Goal: Information Seeking & Learning: Check status

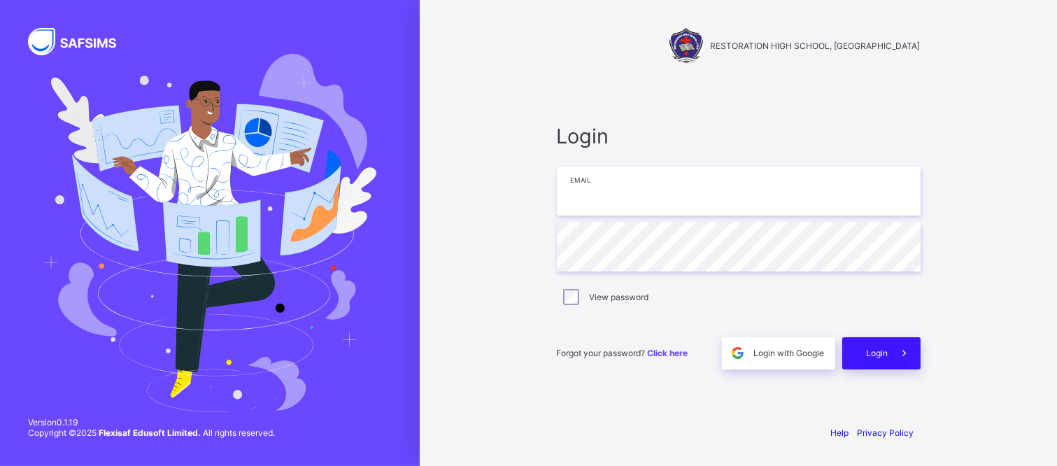
type input "**********"
click at [881, 345] on div "Login" at bounding box center [881, 353] width 78 height 32
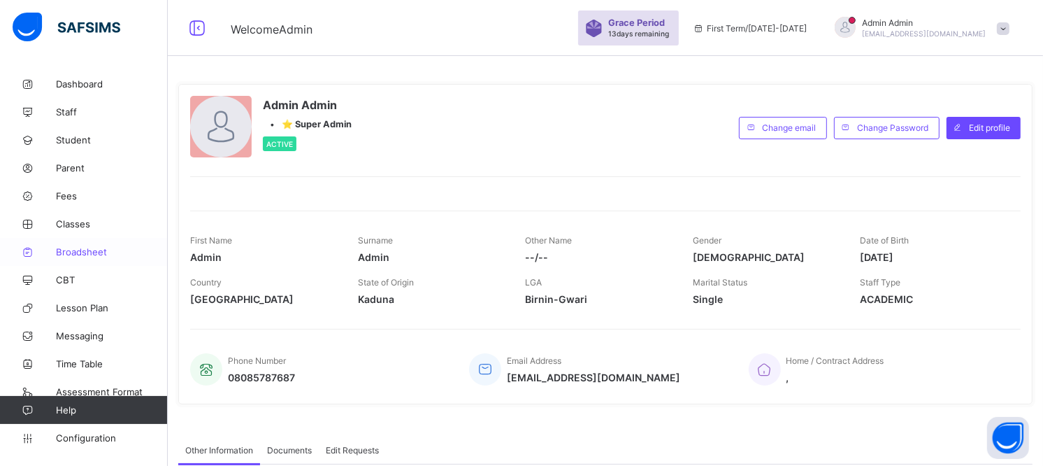
click at [86, 253] on span "Broadsheet" at bounding box center [112, 251] width 112 height 11
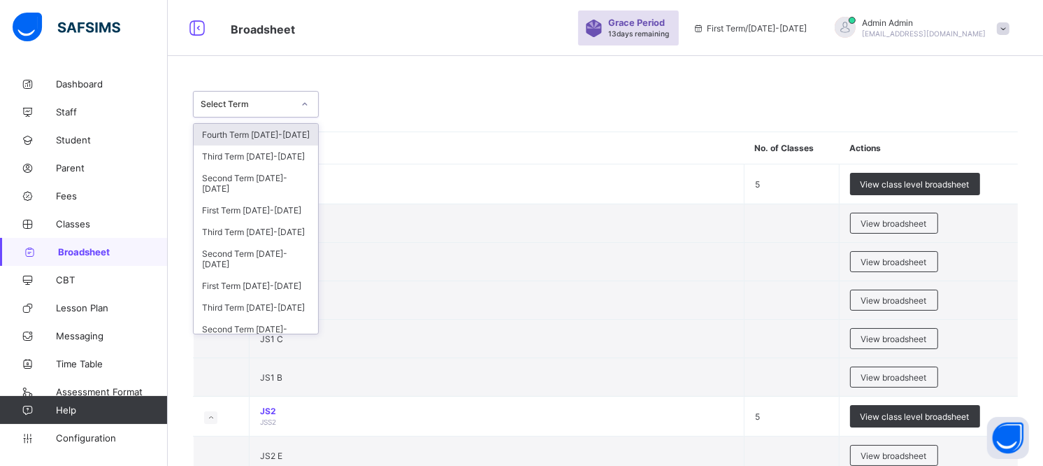
click at [306, 103] on icon at bounding box center [305, 104] width 8 height 14
click at [280, 164] on div "Third Term 2025-2026" at bounding box center [256, 156] width 124 height 22
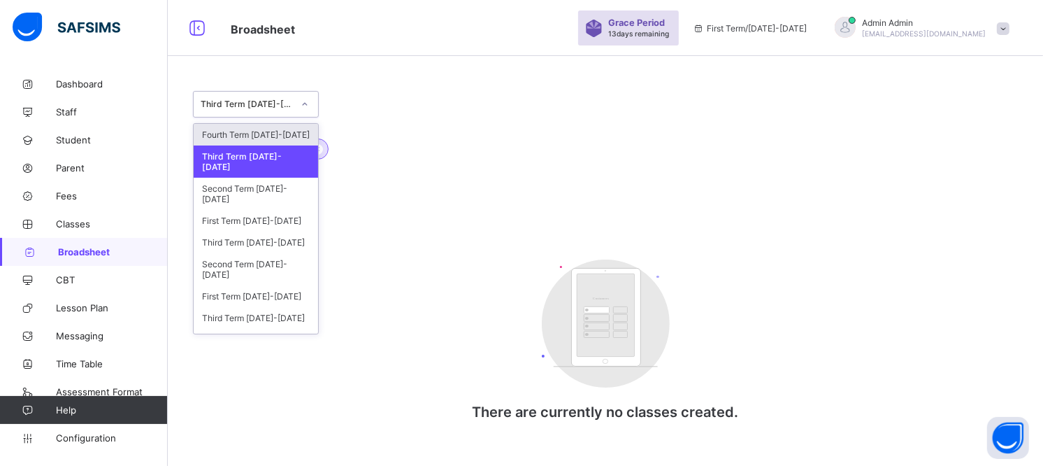
click at [304, 106] on icon at bounding box center [305, 104] width 8 height 14
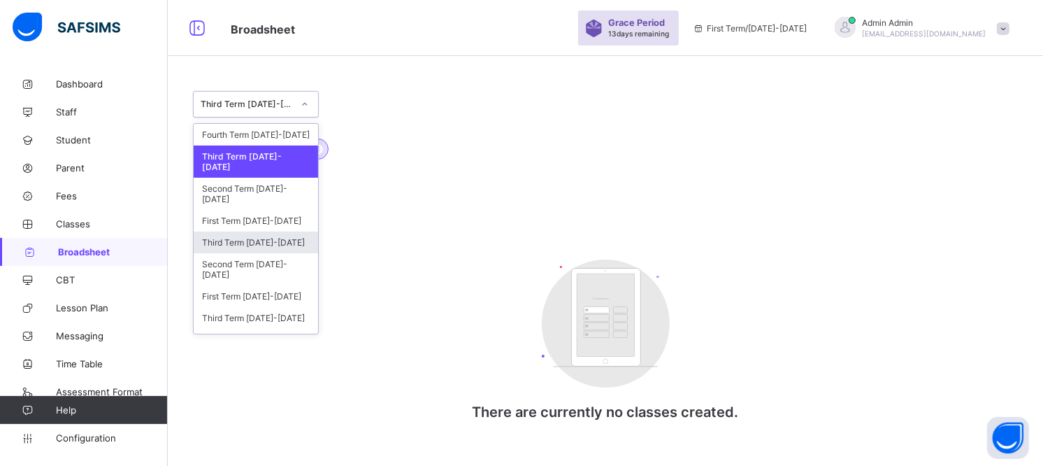
click at [270, 240] on div "Third Term 2024-2025" at bounding box center [256, 242] width 124 height 22
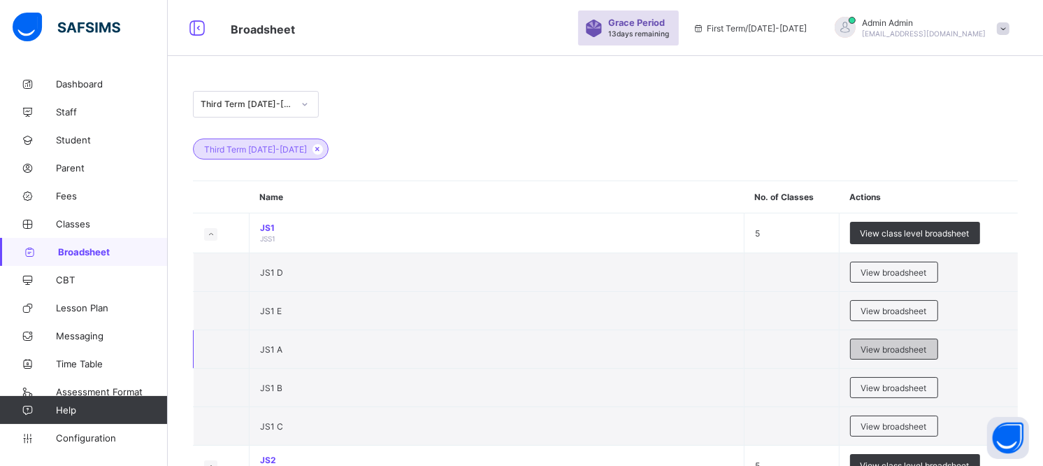
click at [877, 350] on span "View broadsheet" at bounding box center [895, 349] width 66 height 10
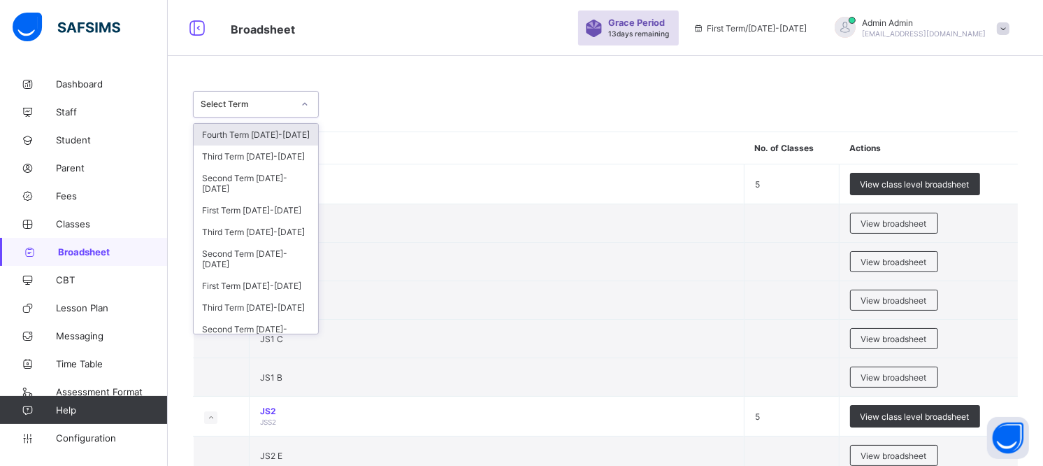
click at [299, 97] on div at bounding box center [305, 104] width 24 height 22
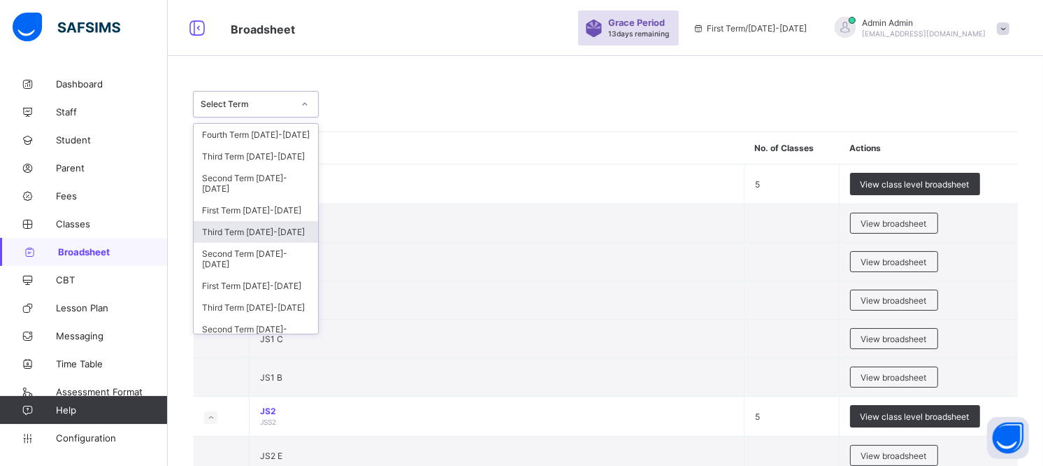
click at [270, 243] on div "Third Term 2024-2025" at bounding box center [256, 232] width 124 height 22
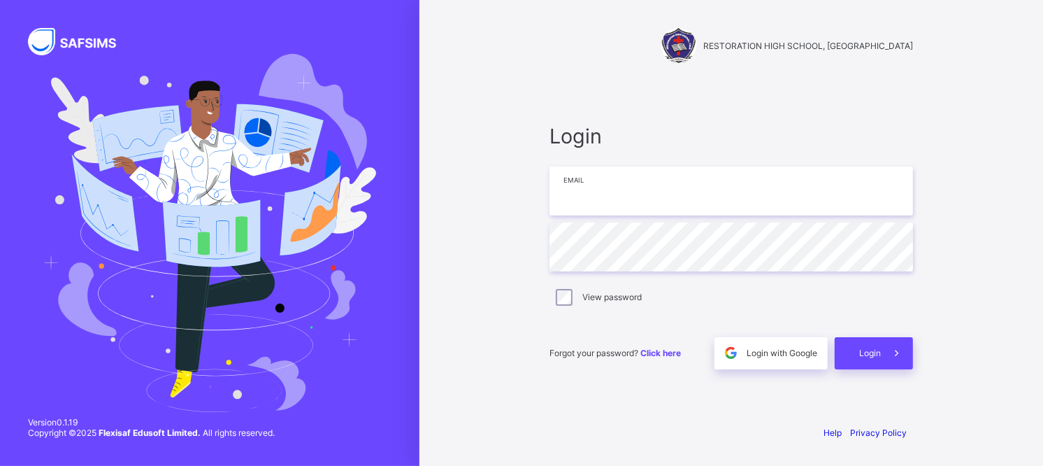
type input "**********"
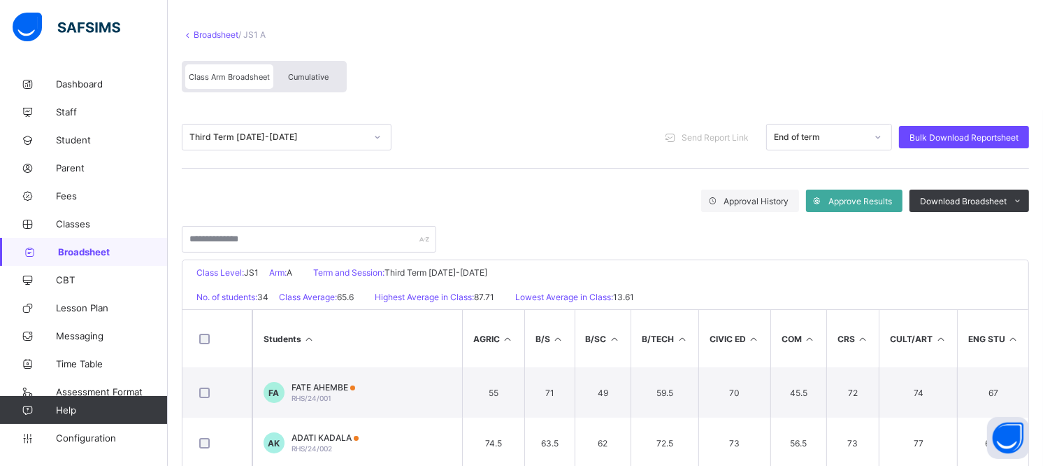
scroll to position [155, 0]
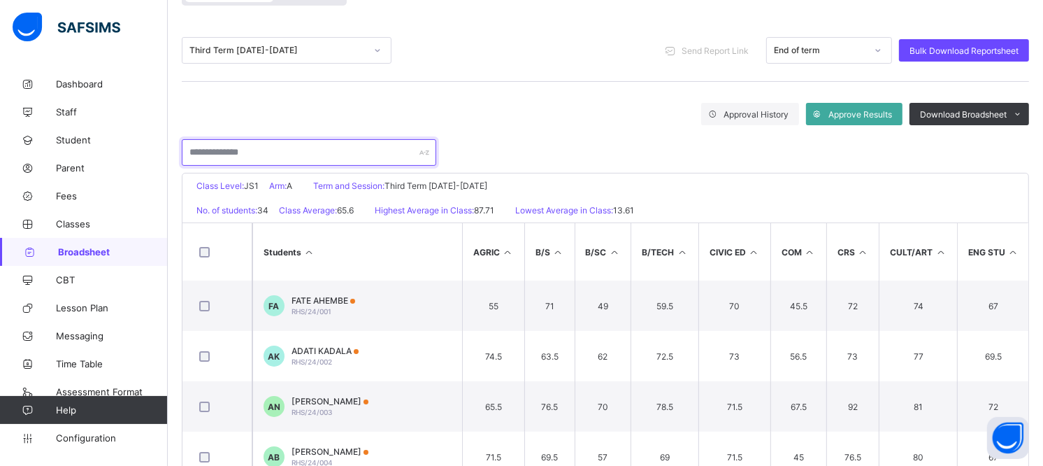
click at [325, 148] on input "text" at bounding box center [309, 152] width 255 height 27
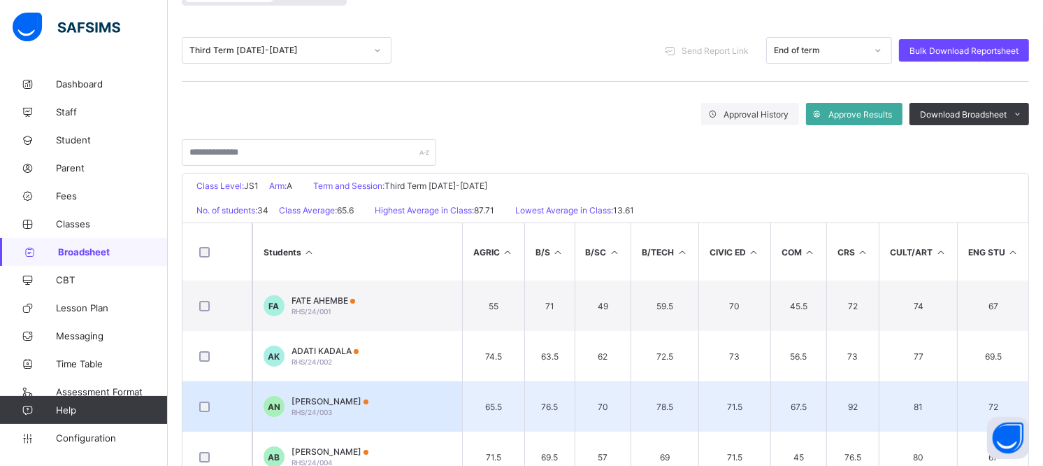
drag, startPoint x: 380, startPoint y: 401, endPoint x: 362, endPoint y: 394, distance: 18.8
click at [362, 396] on span "ANYSIAH MUNACHI NWANKO" at bounding box center [330, 401] width 77 height 10
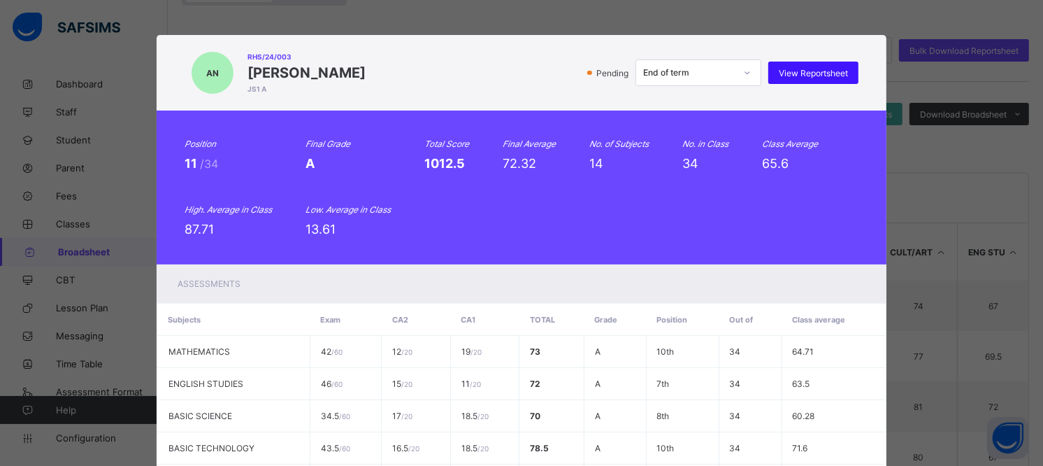
drag, startPoint x: 362, startPoint y: 394, endPoint x: 829, endPoint y: 67, distance: 570.4
click at [829, 68] on span "View Reportsheet" at bounding box center [813, 73] width 69 height 10
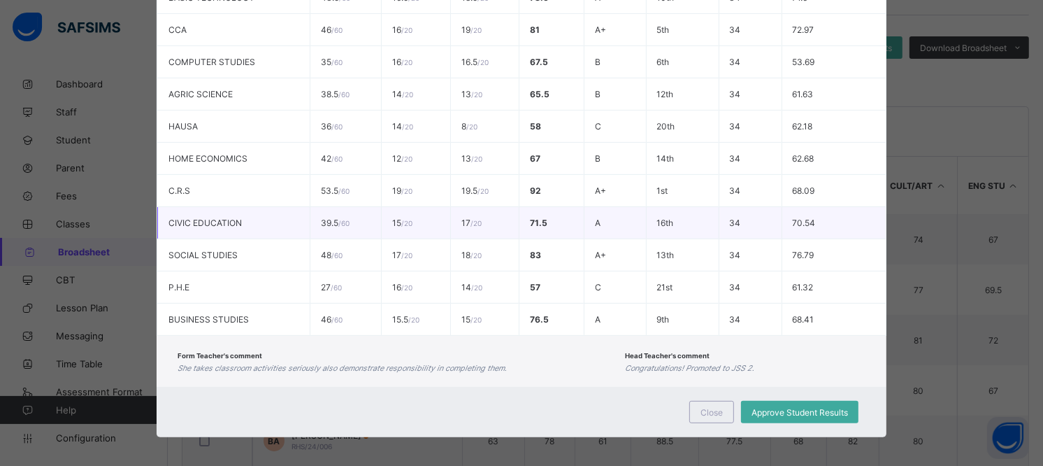
scroll to position [288, 0]
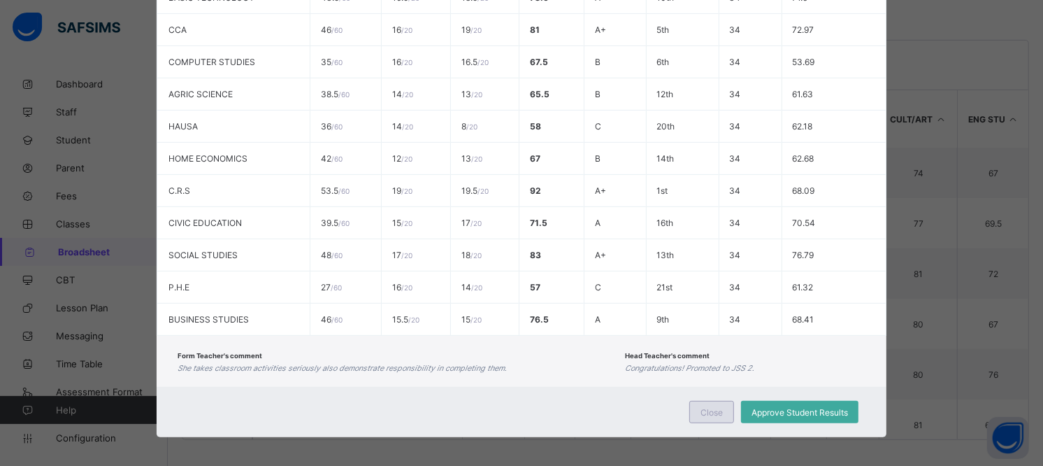
click at [725, 401] on div "Close" at bounding box center [712, 412] width 45 height 22
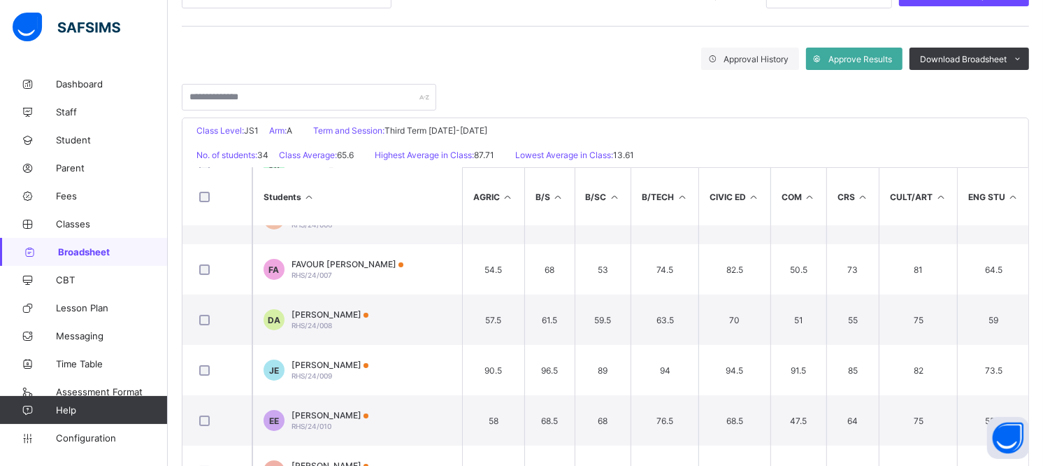
scroll to position [0, 0]
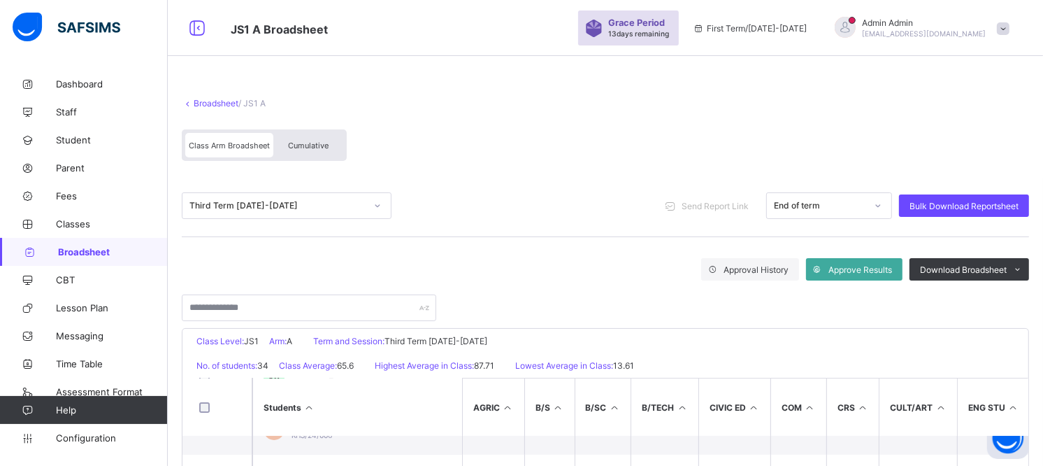
click at [299, 147] on span "Cumulative" at bounding box center [308, 146] width 41 height 10
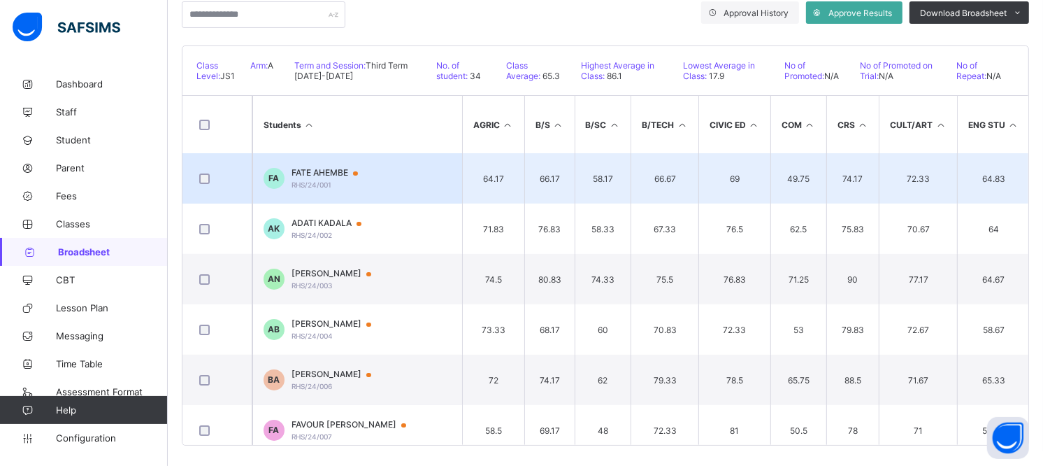
scroll to position [276, 0]
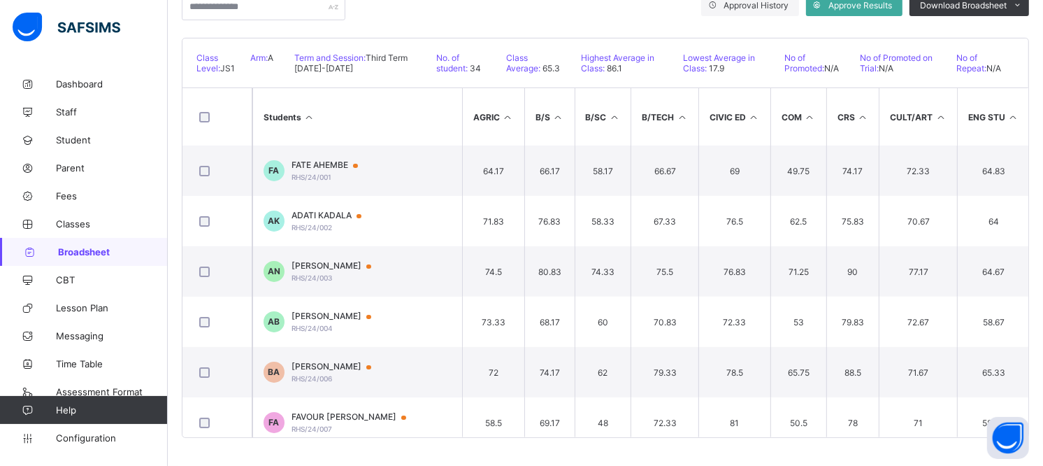
drag, startPoint x: 350, startPoint y: 262, endPoint x: 337, endPoint y: 270, distance: 14.8
click at [337, 270] on span "[PERSON_NAME]" at bounding box center [338, 265] width 93 height 11
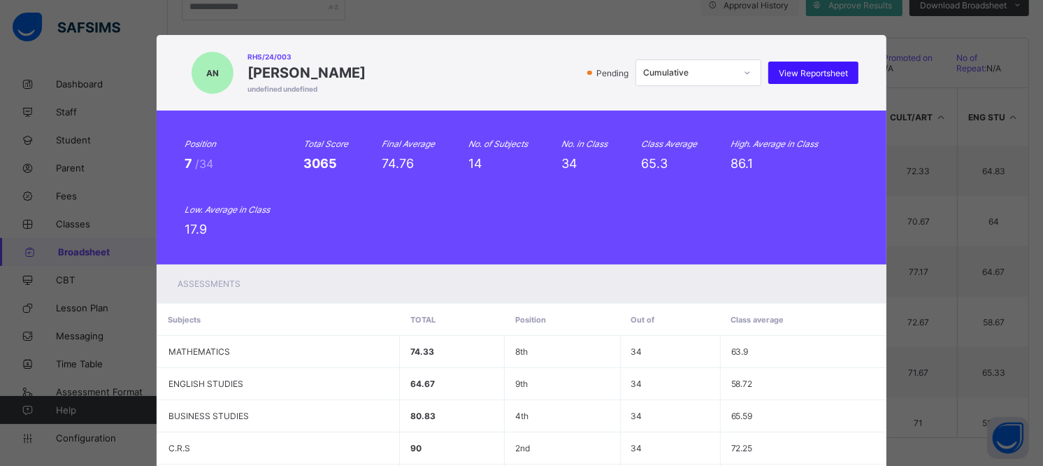
click at [780, 68] on span "View Reportsheet" at bounding box center [813, 73] width 69 height 10
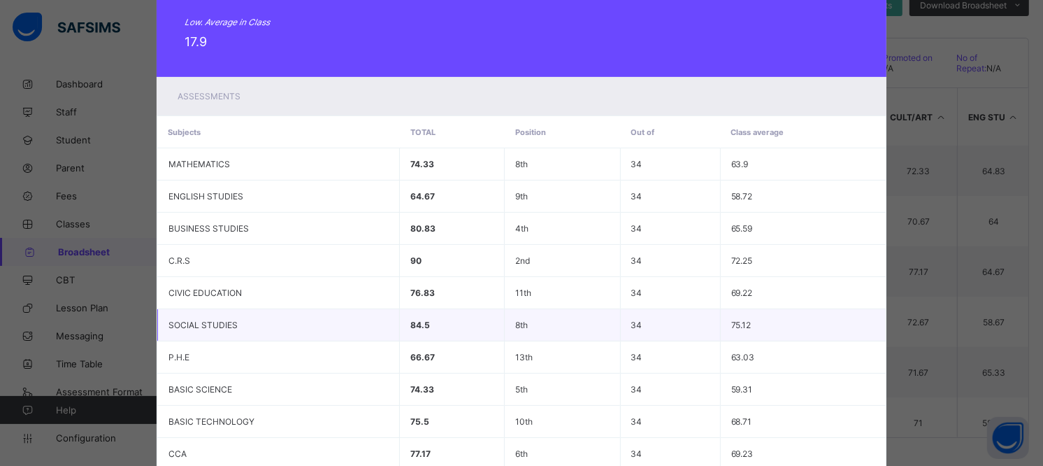
scroll to position [442, 0]
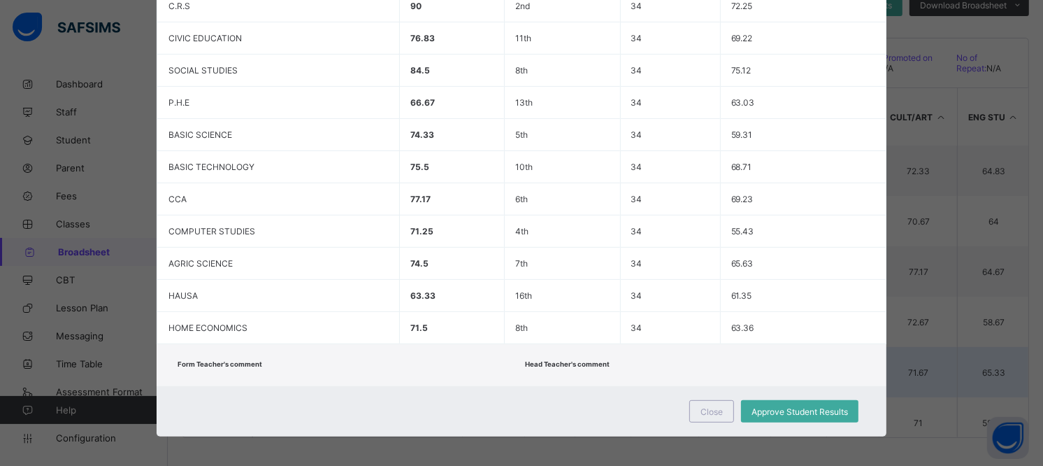
drag, startPoint x: 715, startPoint y: 404, endPoint x: 716, endPoint y: 394, distance: 9.2
click at [715, 406] on span "Close" at bounding box center [712, 411] width 22 height 10
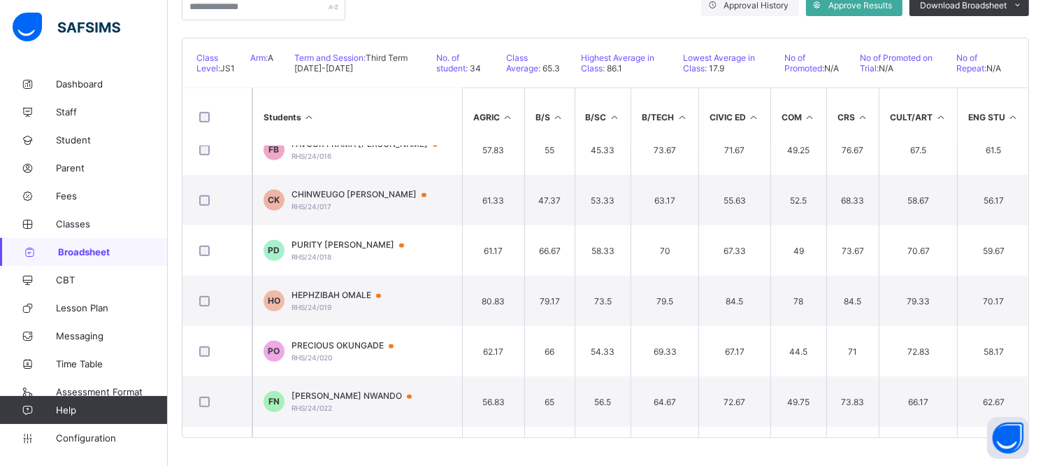
scroll to position [699, 0]
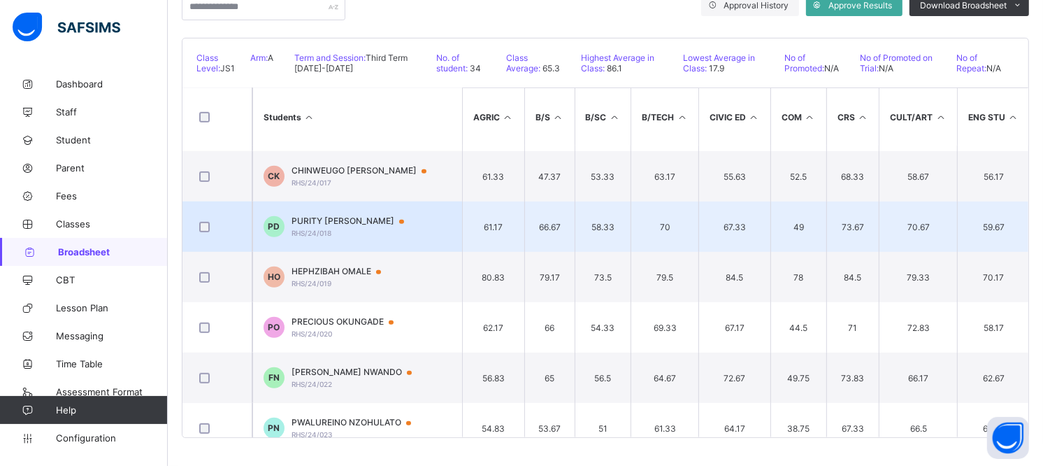
click at [338, 218] on span "PURITY DANIEL" at bounding box center [355, 220] width 126 height 11
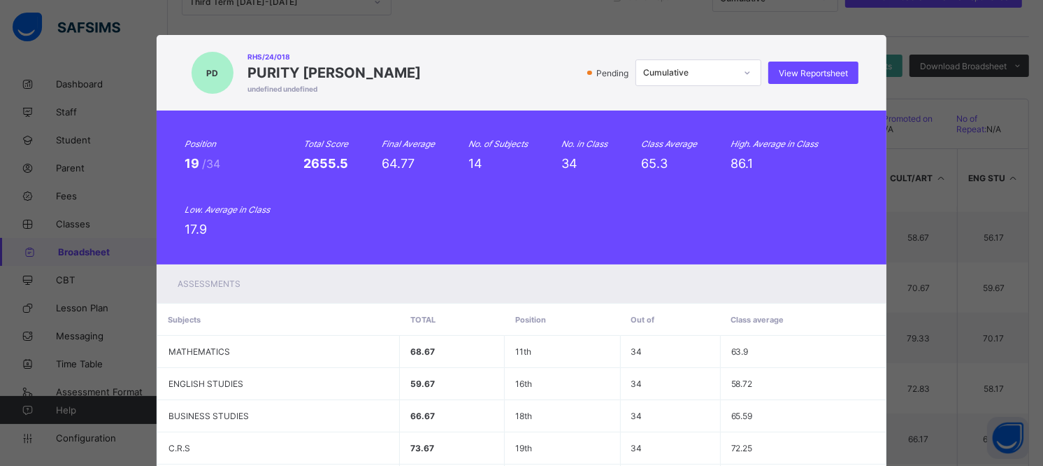
scroll to position [43, 0]
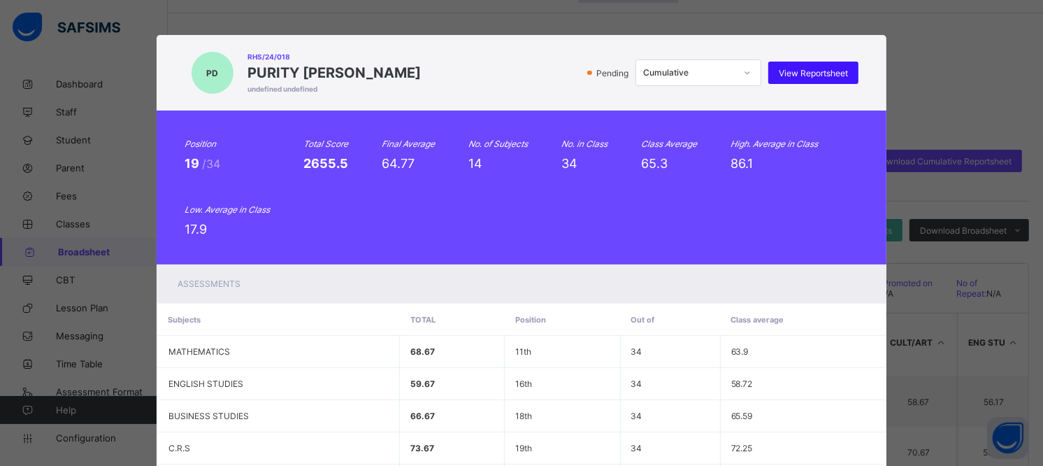
click at [798, 66] on div "View Reportsheet" at bounding box center [814, 73] width 90 height 22
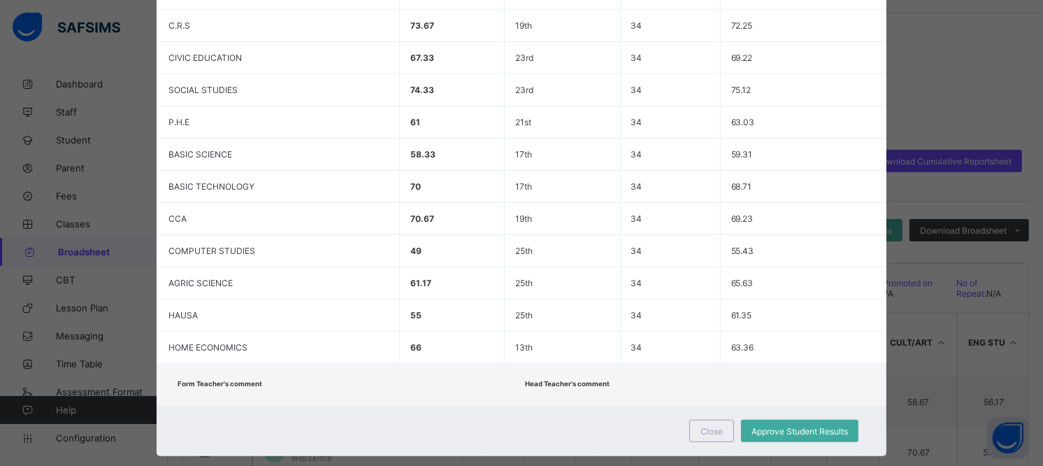
scroll to position [442, 0]
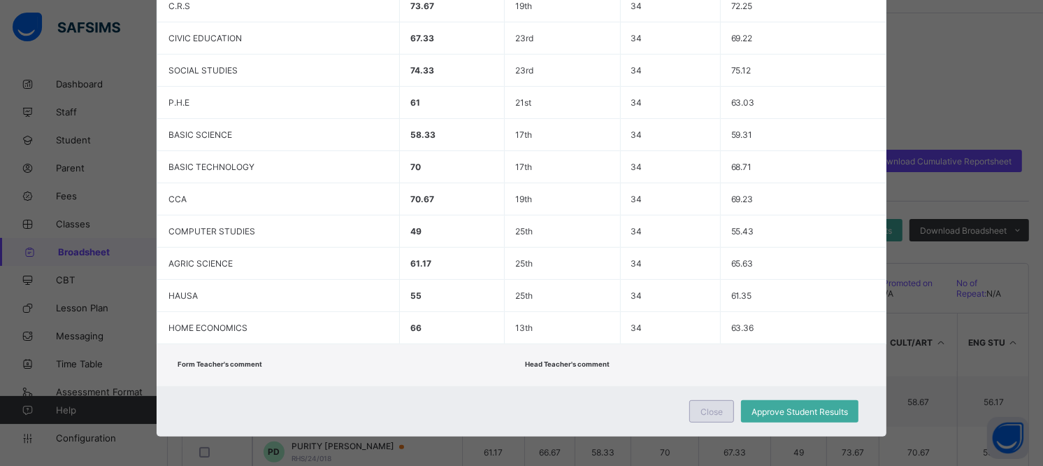
click at [701, 408] on span "Close" at bounding box center [712, 411] width 22 height 10
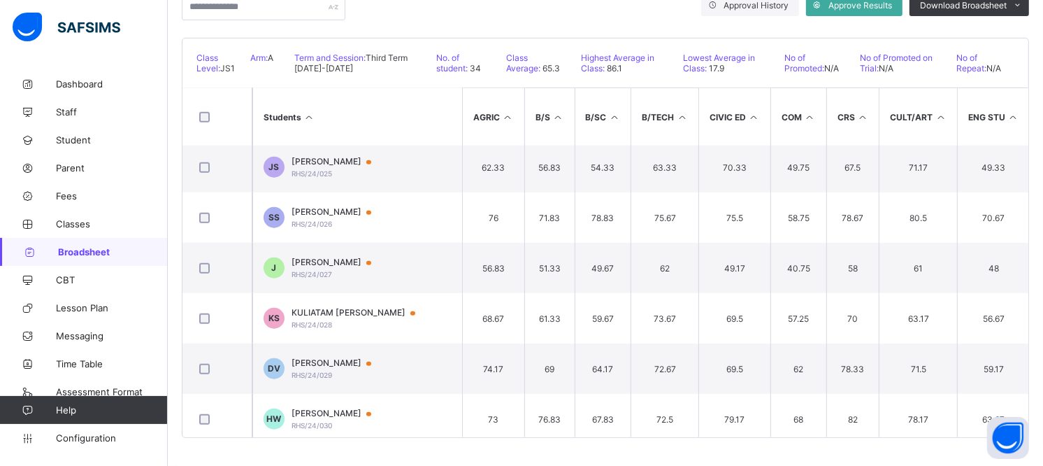
scroll to position [1087, 0]
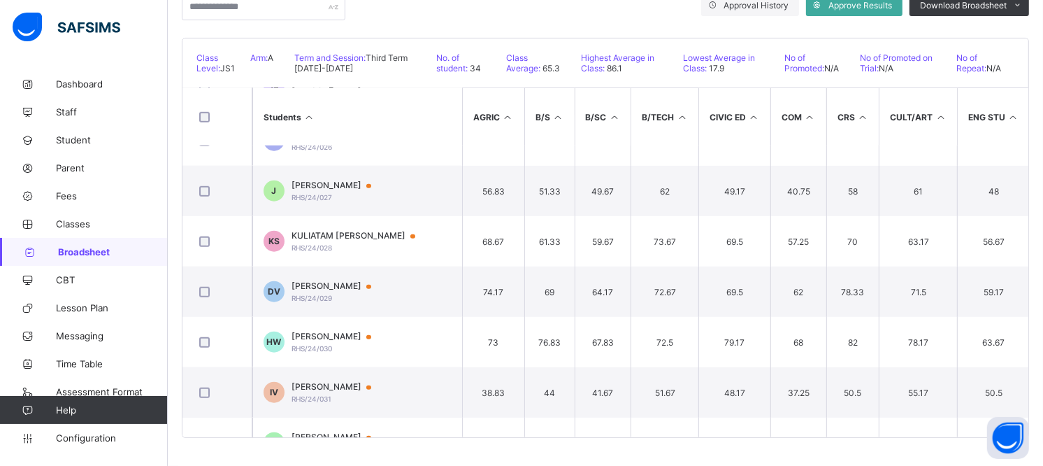
click at [340, 329] on td "HW HELEN WILLIAMS RHS/24/030" at bounding box center [357, 342] width 210 height 50
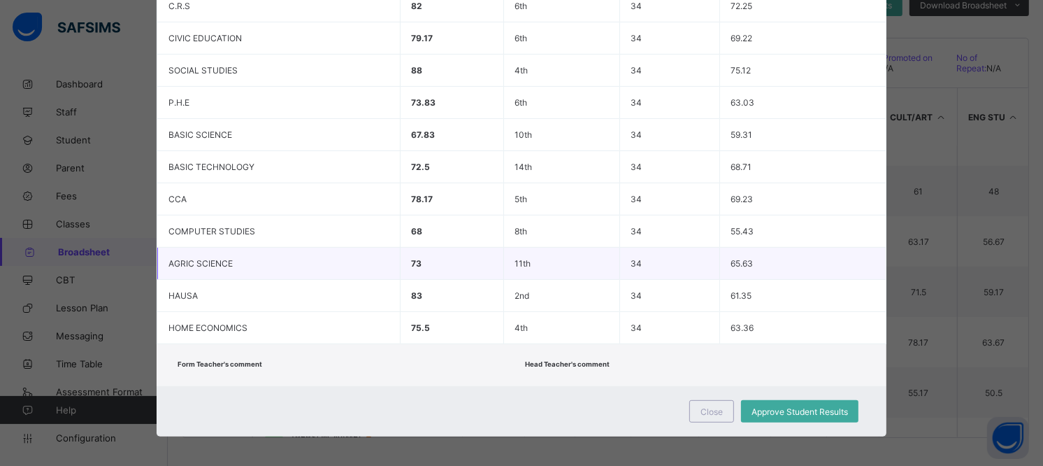
scroll to position [0, 0]
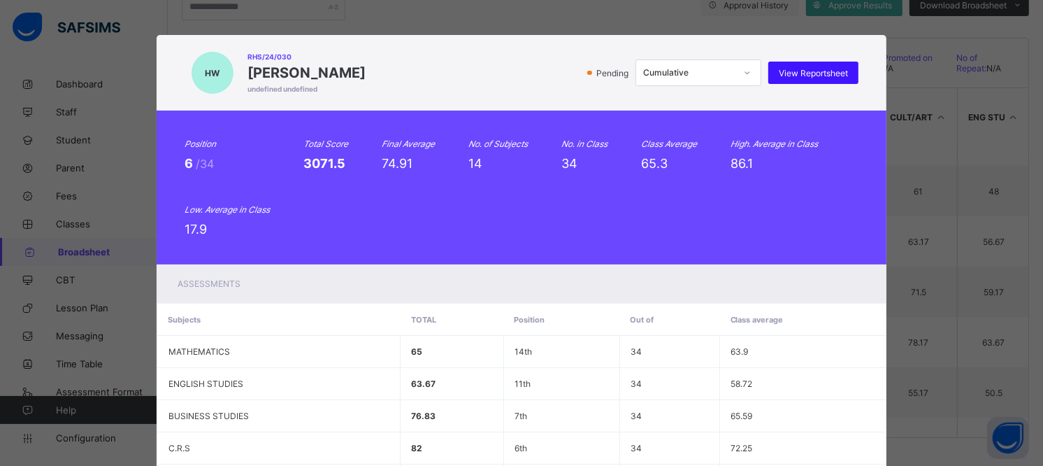
click at [823, 68] on span "View Reportsheet" at bounding box center [813, 73] width 69 height 10
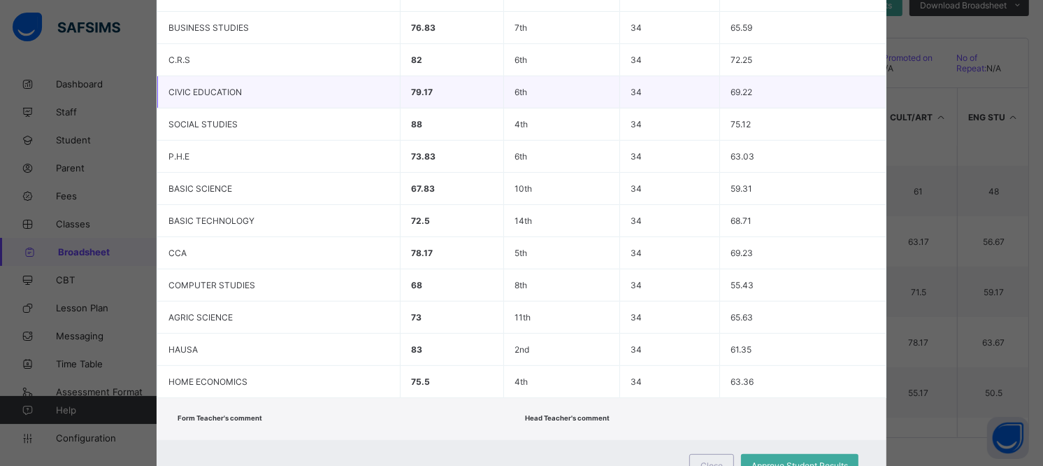
scroll to position [442, 0]
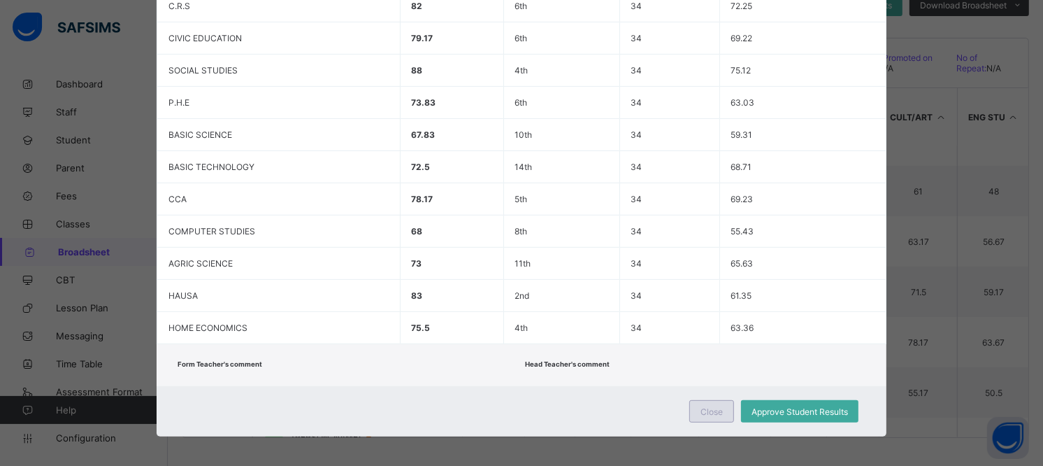
click at [713, 408] on span "Close" at bounding box center [712, 411] width 22 height 10
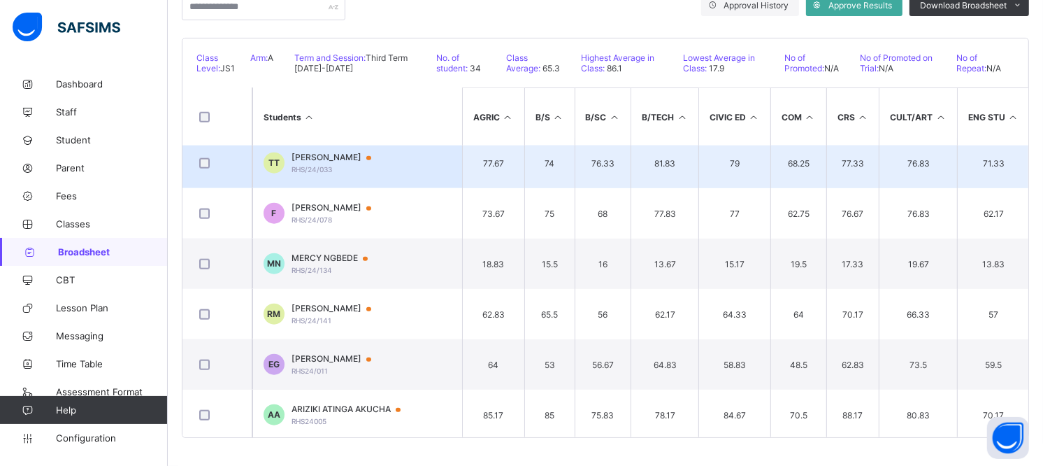
scroll to position [1425, 0]
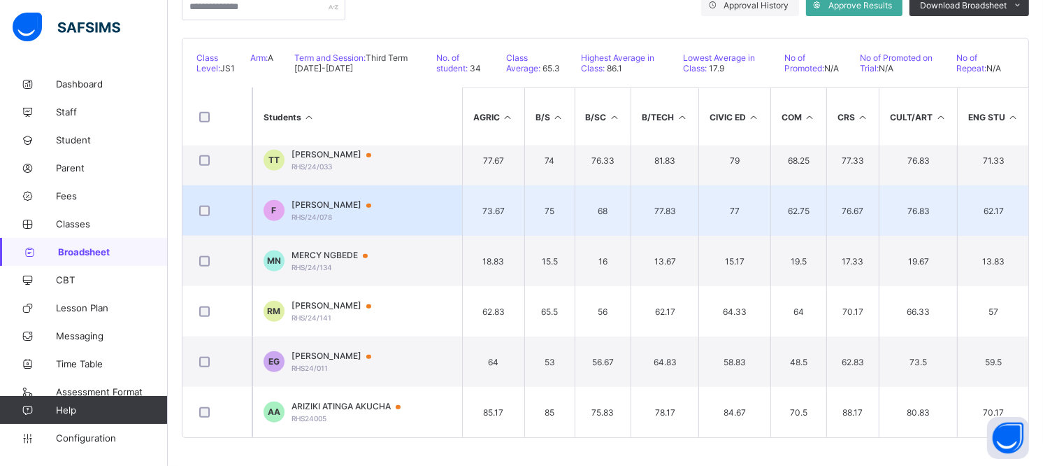
click at [359, 206] on div "FRANK MICHEAL RHS/24/078" at bounding box center [338, 210] width 93 height 22
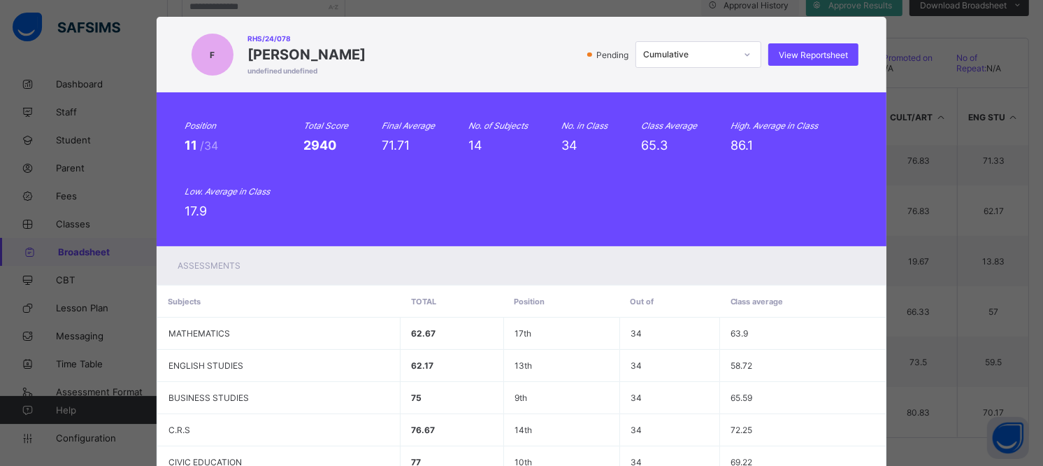
scroll to position [0, 0]
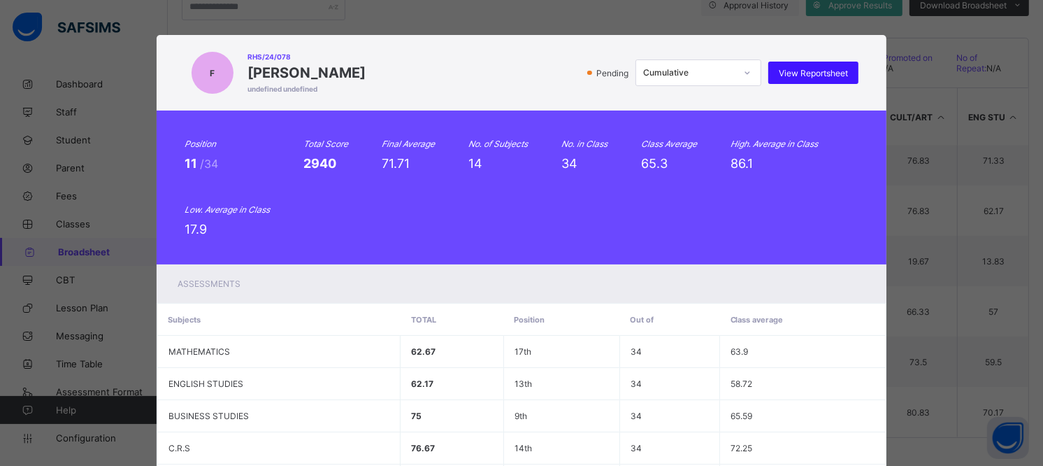
click at [795, 70] on span "View Reportsheet" at bounding box center [813, 73] width 69 height 10
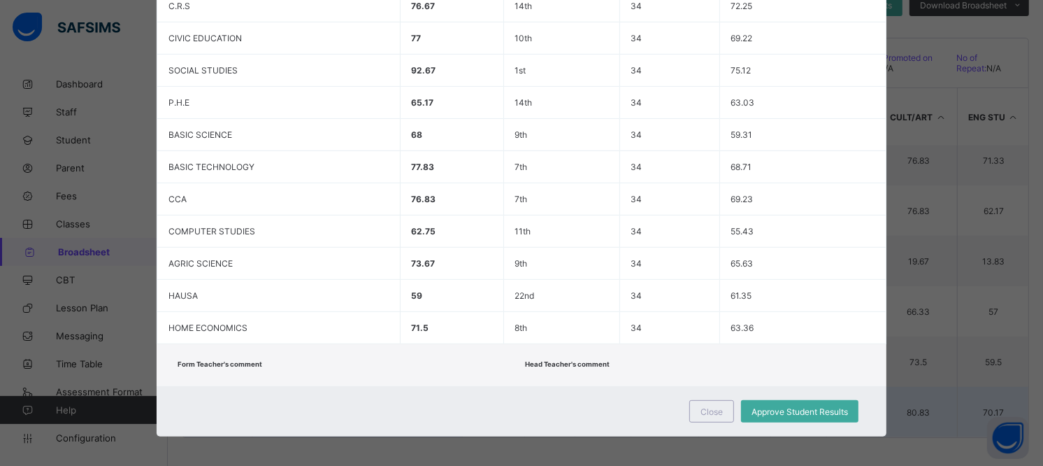
click at [695, 404] on div "Close" at bounding box center [712, 411] width 45 height 22
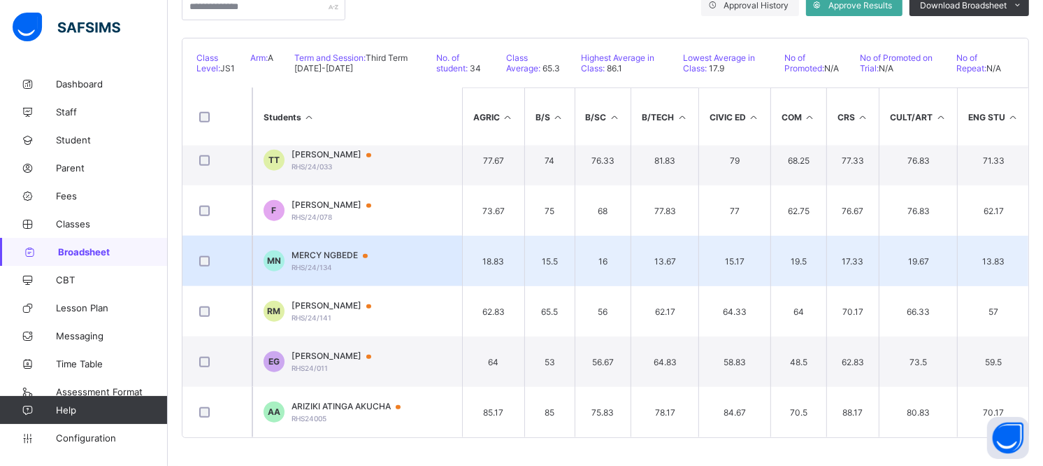
click at [327, 250] on span "MERCY NGBEDE" at bounding box center [337, 255] width 90 height 11
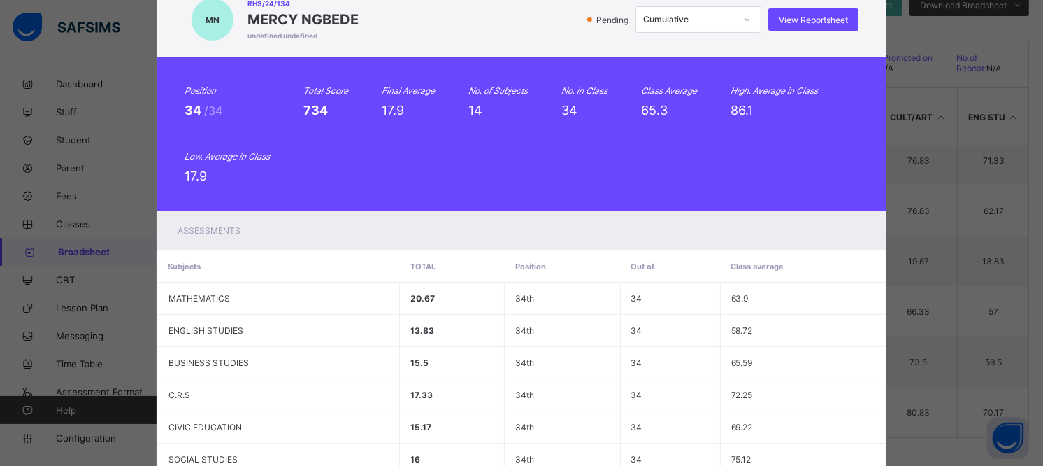
scroll to position [0, 0]
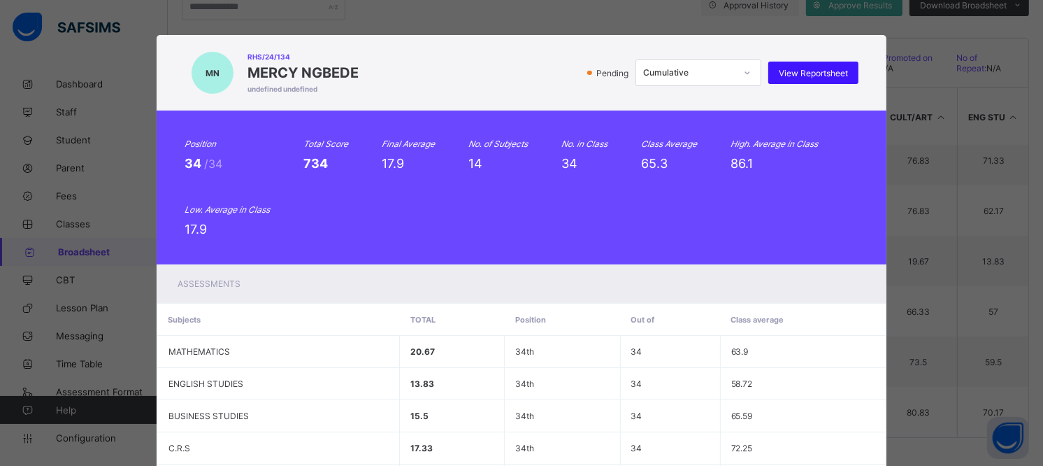
click at [802, 71] on span "View Reportsheet" at bounding box center [813, 73] width 69 height 10
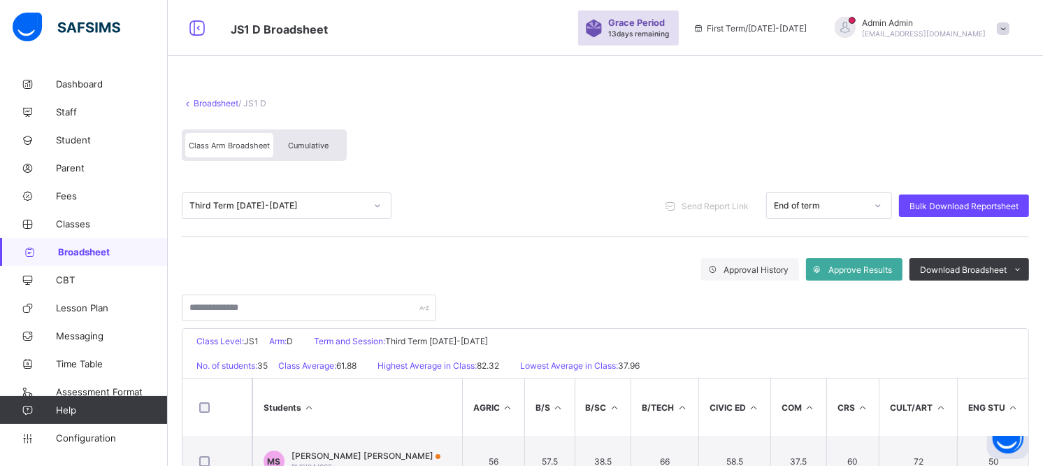
click at [308, 138] on div "Cumulative" at bounding box center [308, 145] width 70 height 24
drag, startPoint x: 336, startPoint y: 126, endPoint x: 333, endPoint y: 136, distance: 10.2
click at [334, 133] on div "Class Arm Broadsheet Cumulative" at bounding box center [606, 148] width 848 height 52
click at [336, 138] on div "Cumulative" at bounding box center [308, 145] width 70 height 24
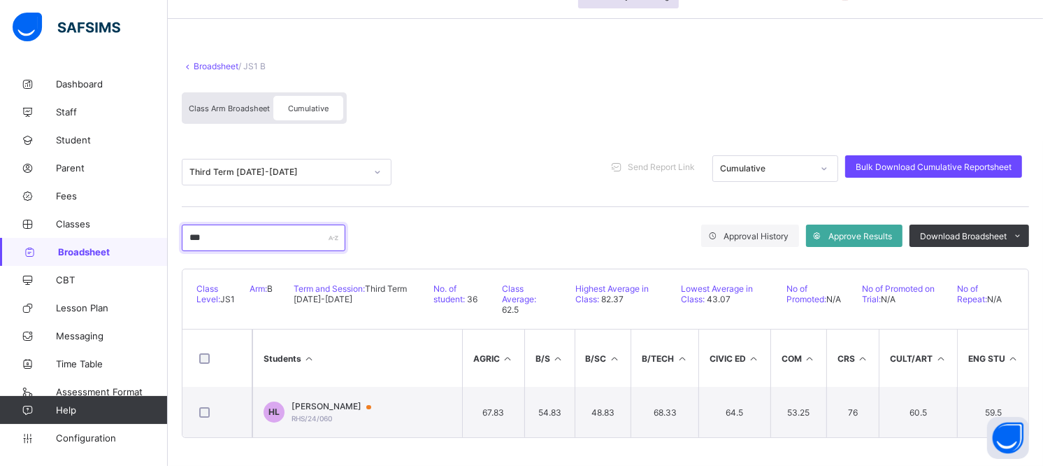
scroll to position [40, 0]
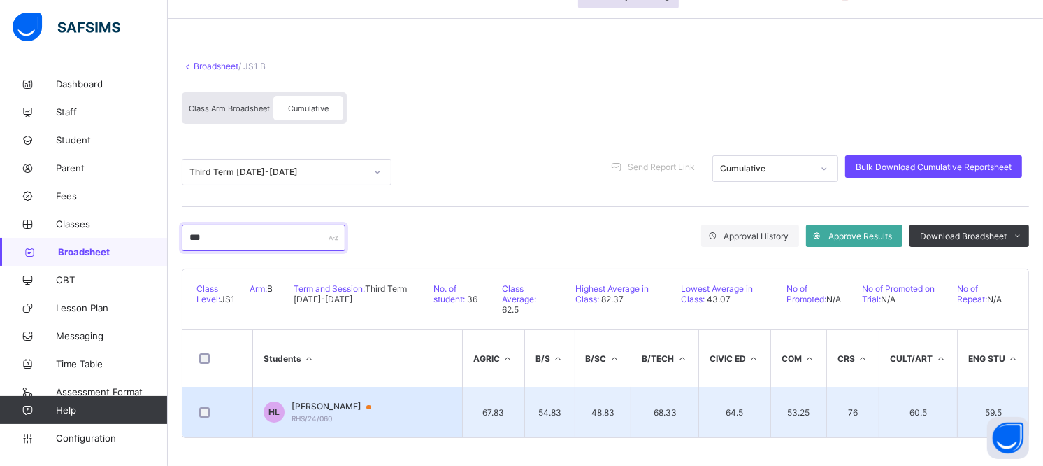
type input "***"
click at [351, 408] on div "HADASSAH GAIYA LOUIS RHS/24/060" at bounding box center [338, 412] width 93 height 22
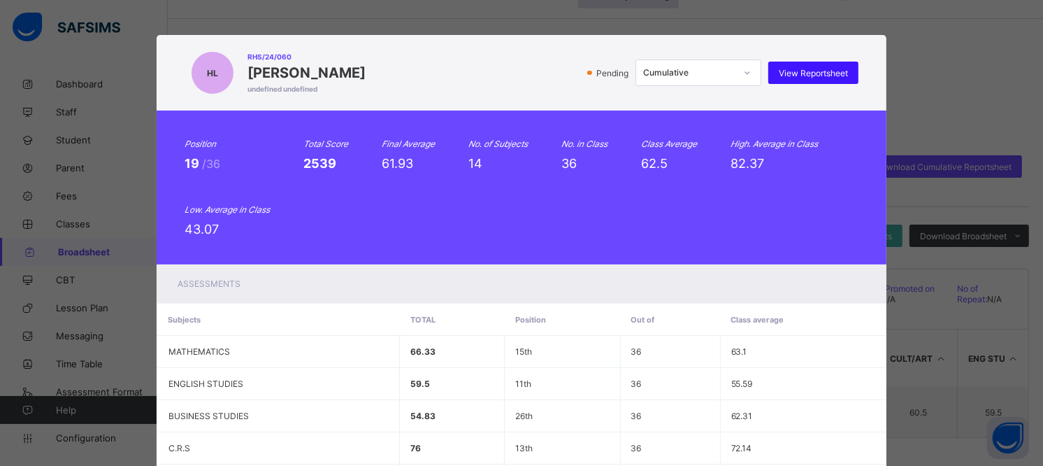
click at [833, 70] on span "View Reportsheet" at bounding box center [813, 73] width 69 height 10
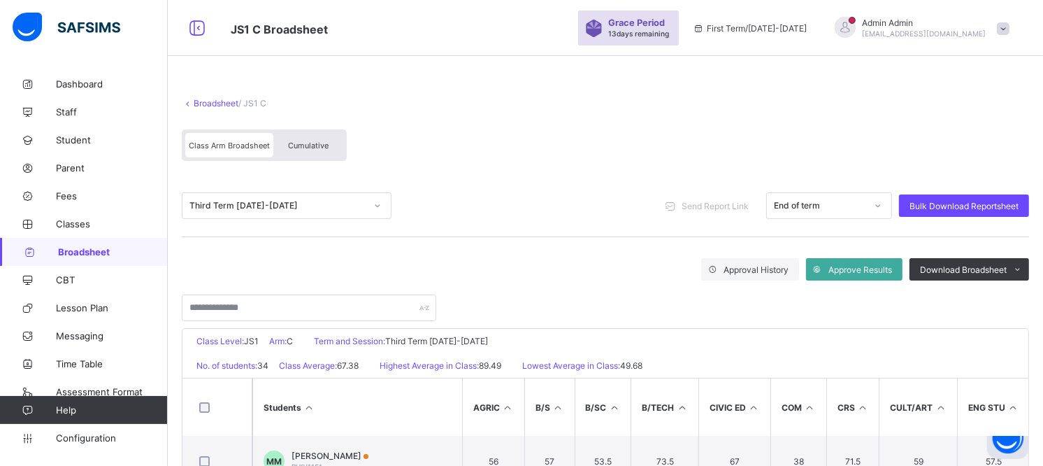
click at [299, 148] on span "Cumulative" at bounding box center [308, 146] width 41 height 10
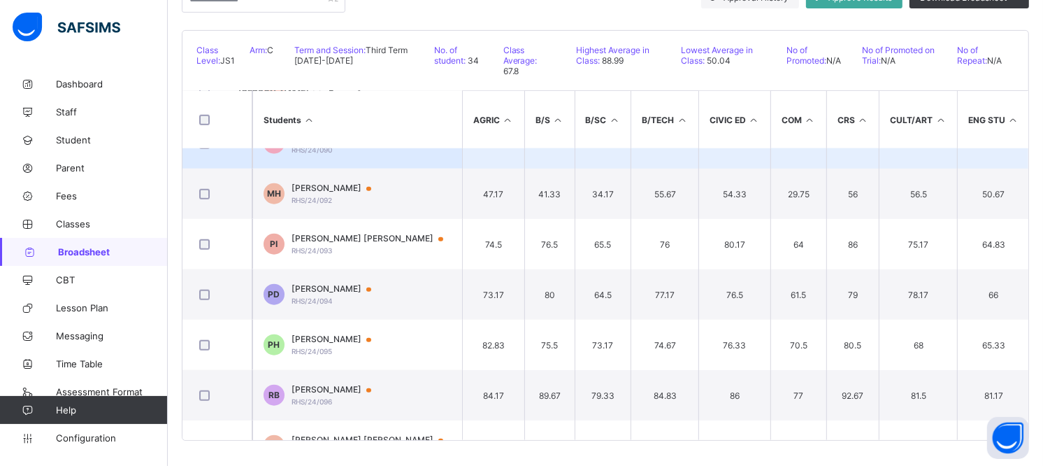
scroll to position [1165, 0]
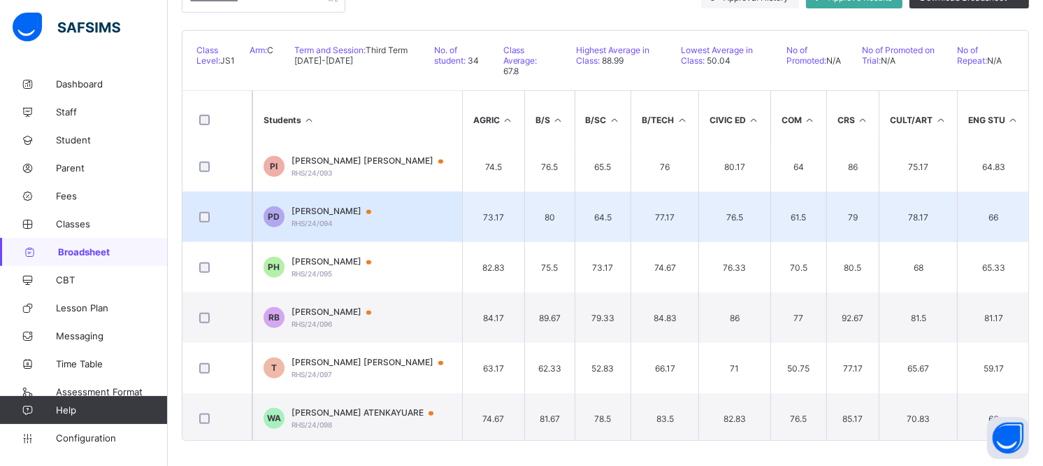
click at [358, 206] on span "PETER PAUL DANGIWA" at bounding box center [338, 211] width 93 height 11
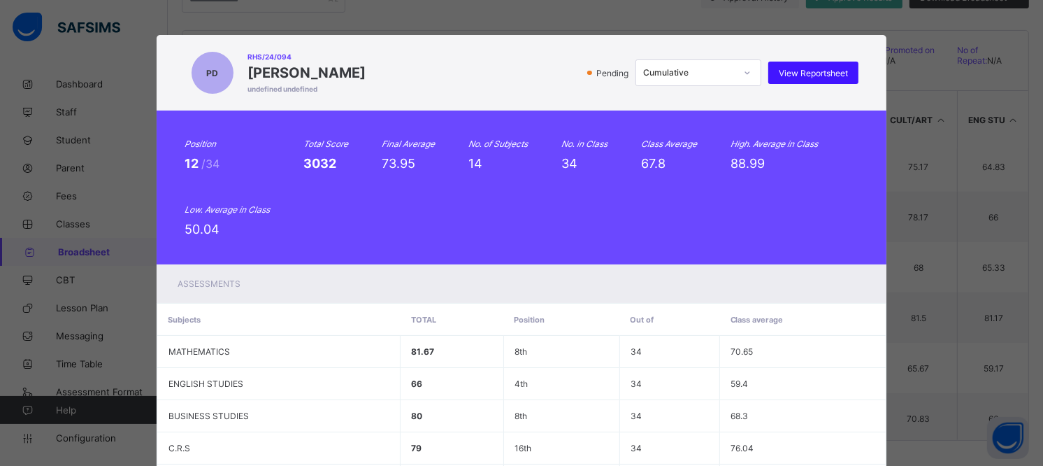
click at [800, 70] on span "View Reportsheet" at bounding box center [813, 73] width 69 height 10
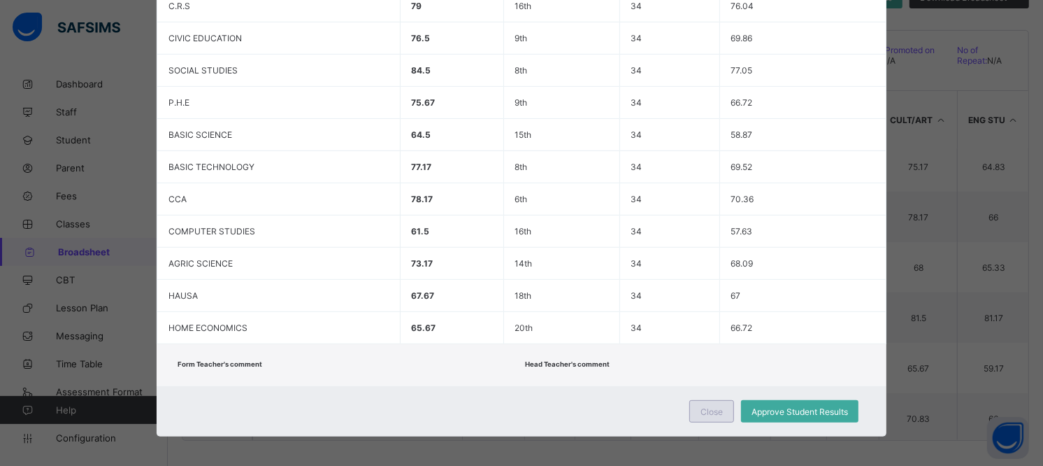
click at [691, 400] on div "Close" at bounding box center [712, 411] width 45 height 22
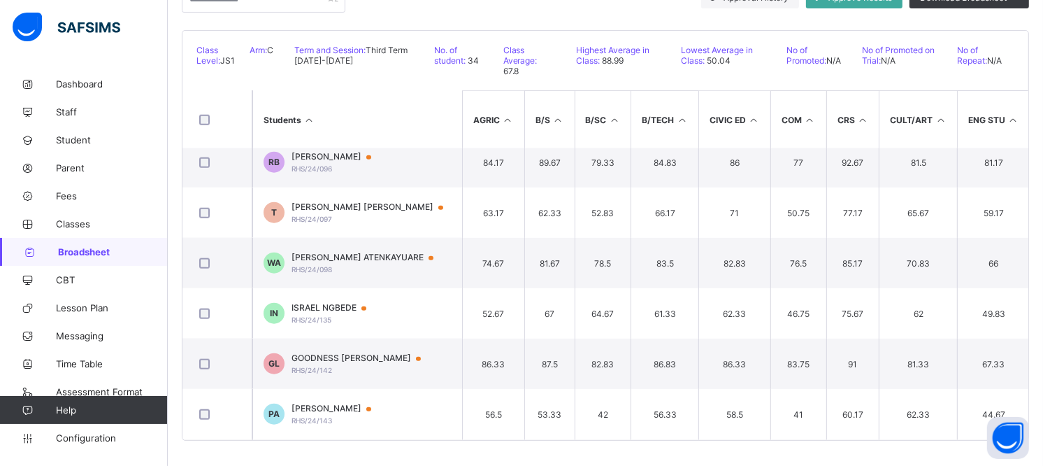
scroll to position [1348, 0]
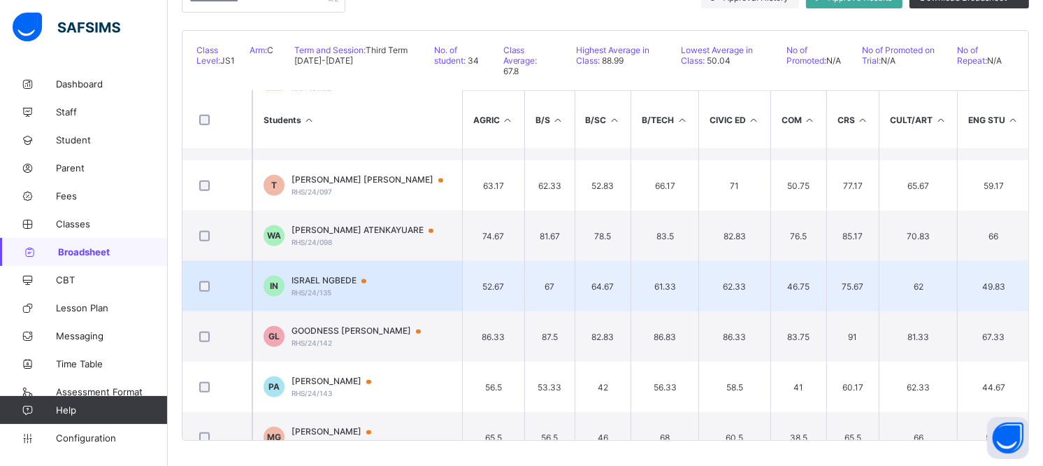
click at [338, 271] on td "IN ISRAEL NGBEDE RHS/24/135" at bounding box center [357, 286] width 210 height 50
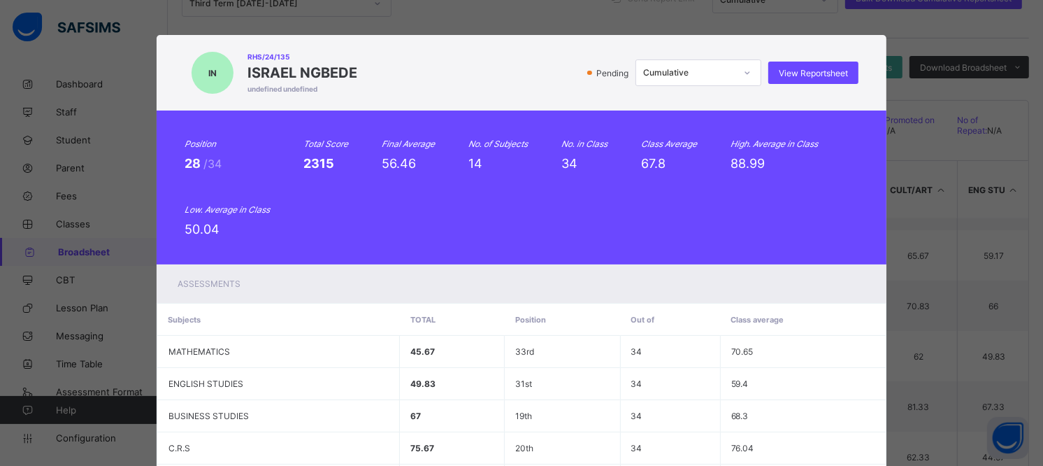
scroll to position [120, 0]
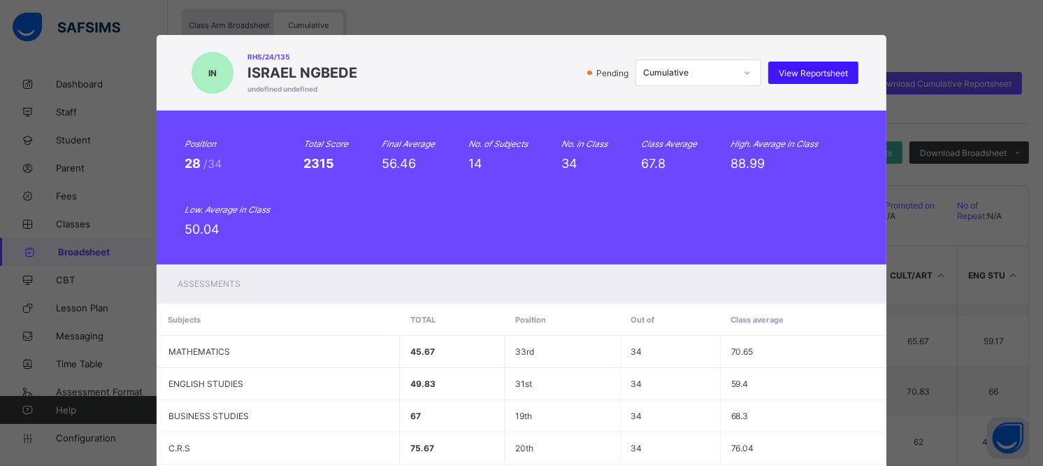
click at [822, 71] on span "View Reportsheet" at bounding box center [813, 73] width 69 height 10
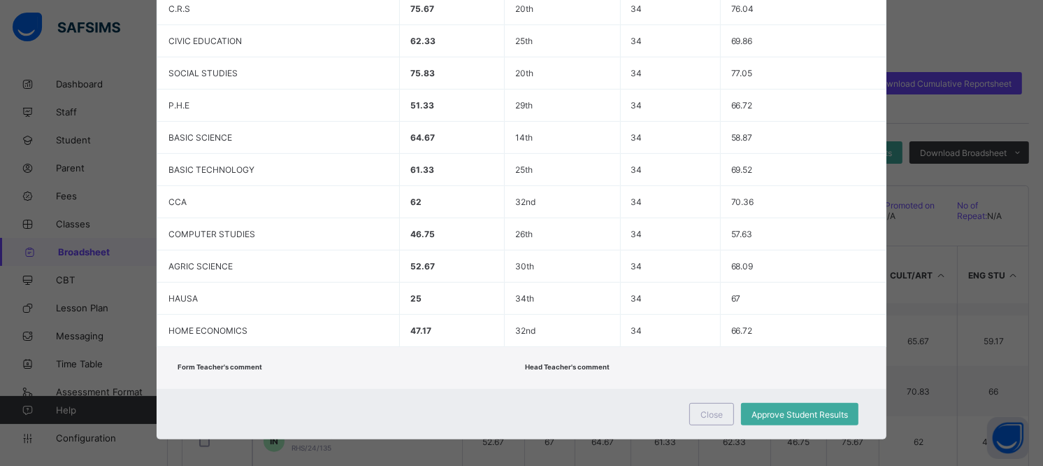
scroll to position [442, 0]
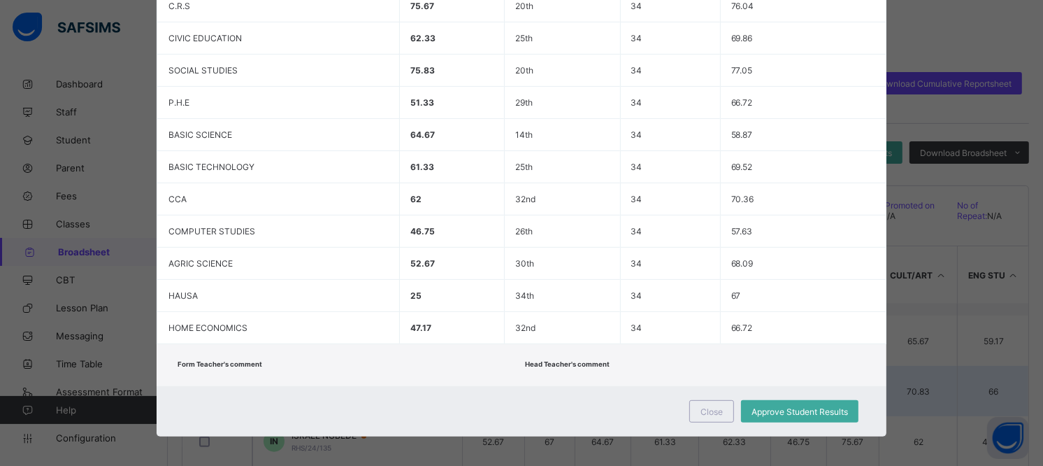
drag, startPoint x: 704, startPoint y: 404, endPoint x: 684, endPoint y: 388, distance: 25.5
click at [704, 406] on span "Close" at bounding box center [712, 411] width 22 height 10
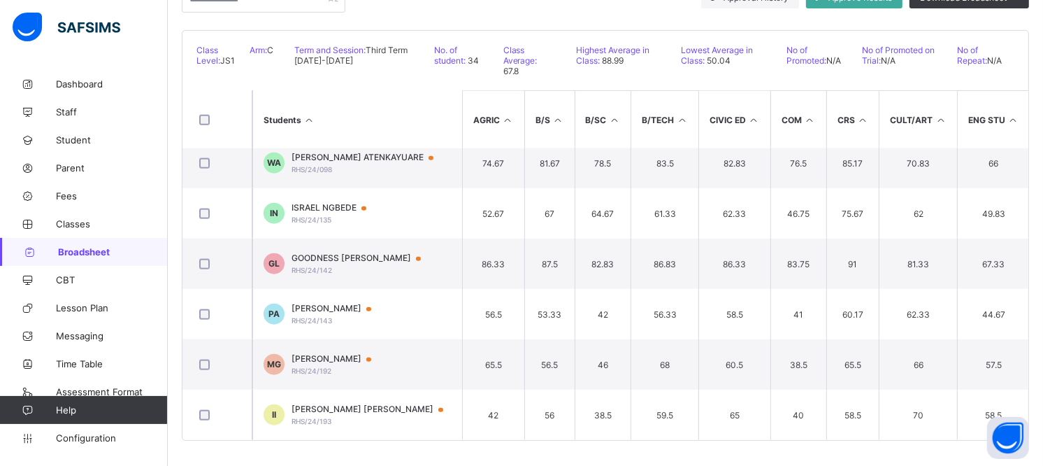
scroll to position [1270, 0]
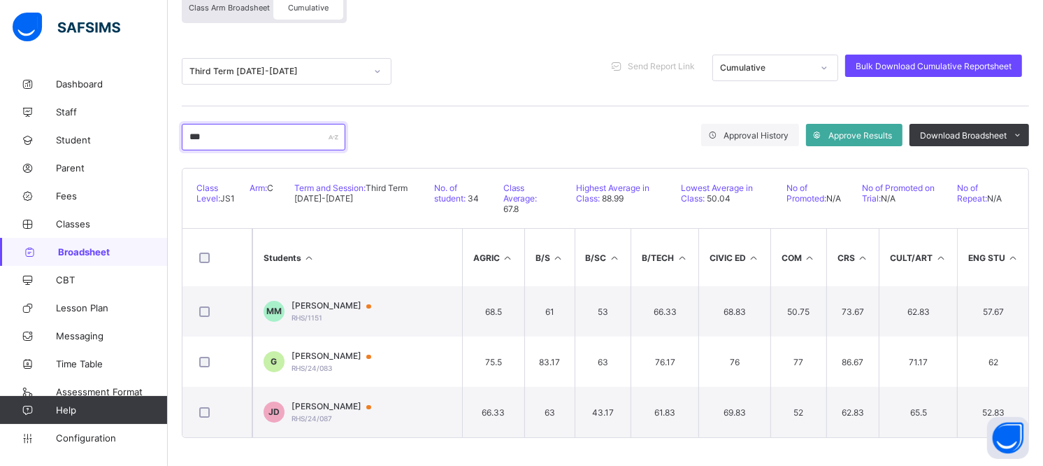
scroll to position [40, 0]
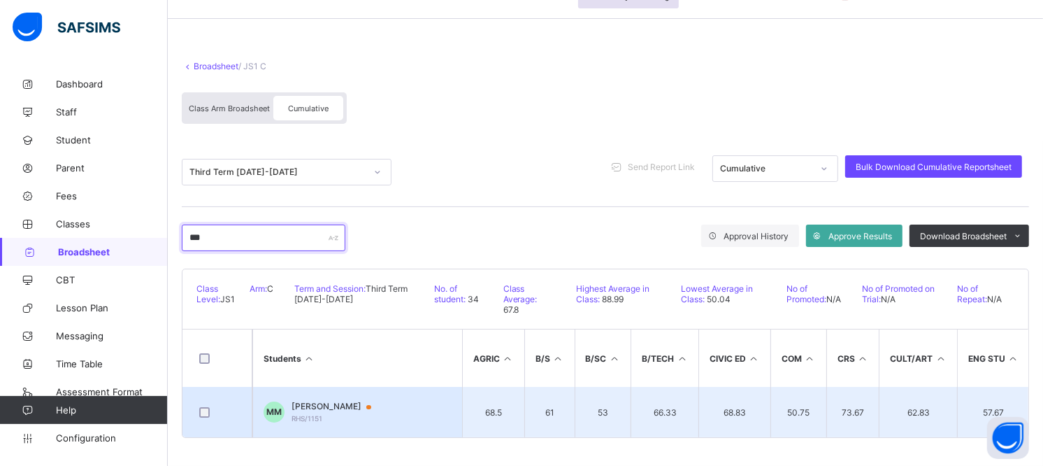
type input "***"
click at [319, 392] on td "MM MARK MICHAEL RHS/1151" at bounding box center [357, 412] width 210 height 50
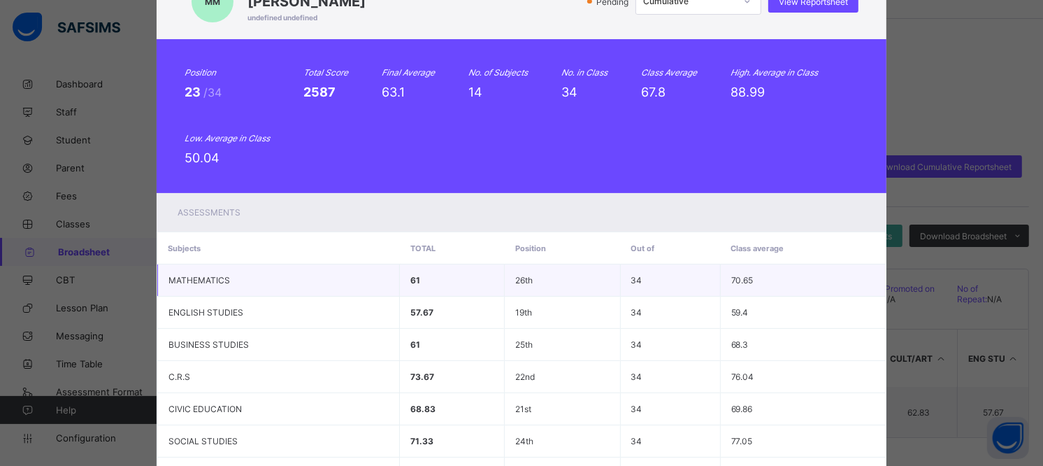
scroll to position [0, 0]
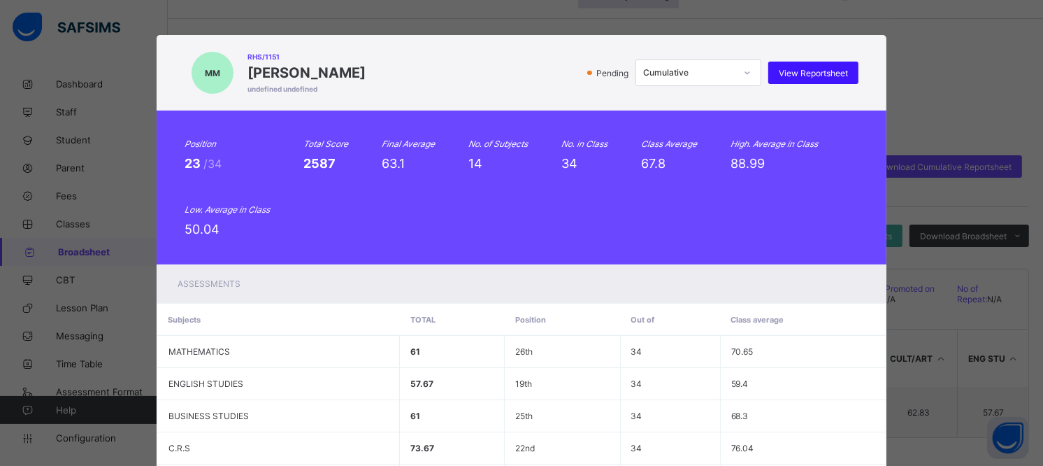
click at [798, 74] on span "View Reportsheet" at bounding box center [813, 73] width 69 height 10
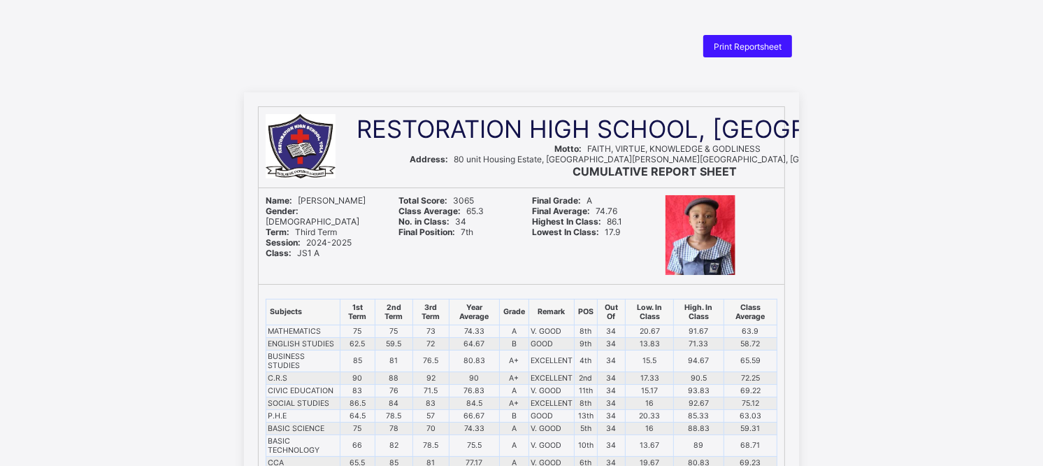
click at [730, 51] on div "Print Reportsheet" at bounding box center [748, 46] width 89 height 22
click at [752, 47] on span "Print Reportsheet" at bounding box center [748, 46] width 68 height 10
click at [744, 42] on span "Print Reportsheet" at bounding box center [748, 46] width 68 height 10
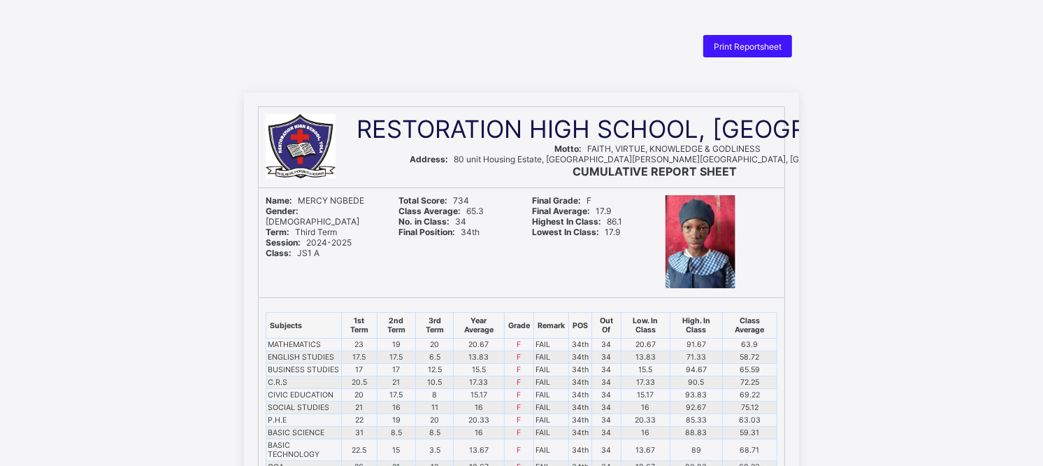
click at [755, 50] on span "Print Reportsheet" at bounding box center [748, 46] width 68 height 10
click at [743, 388] on td "72.25" at bounding box center [749, 382] width 55 height 13
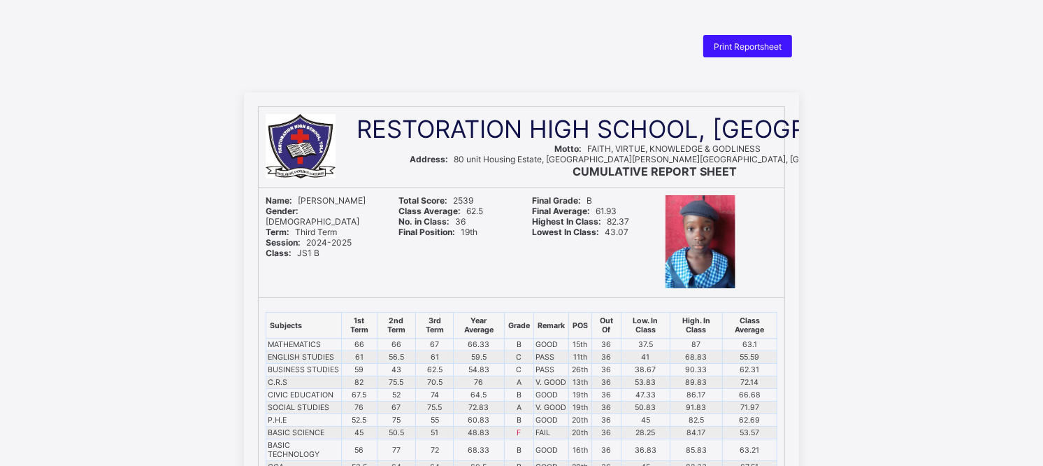
click at [738, 45] on span "Print Reportsheet" at bounding box center [748, 46] width 68 height 10
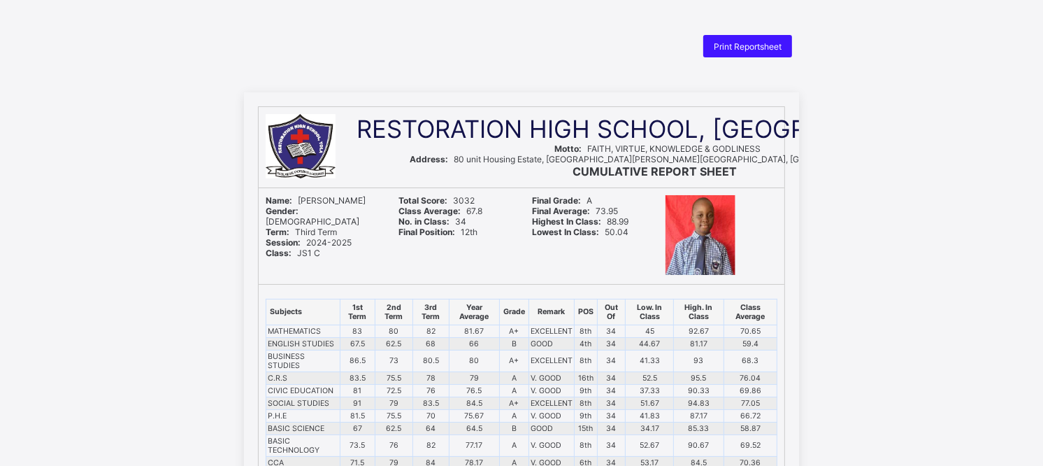
click at [772, 45] on span "Print Reportsheet" at bounding box center [748, 46] width 68 height 10
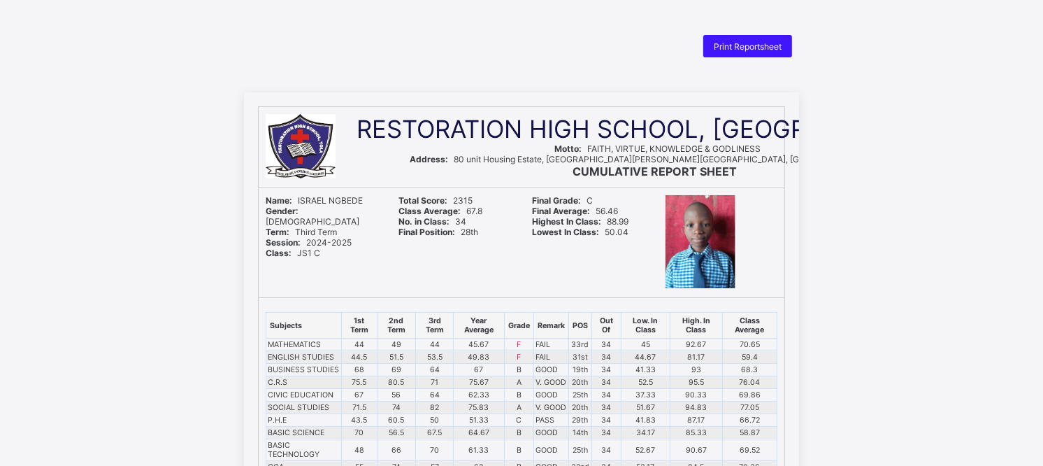
click at [768, 49] on span "Print Reportsheet" at bounding box center [748, 46] width 68 height 10
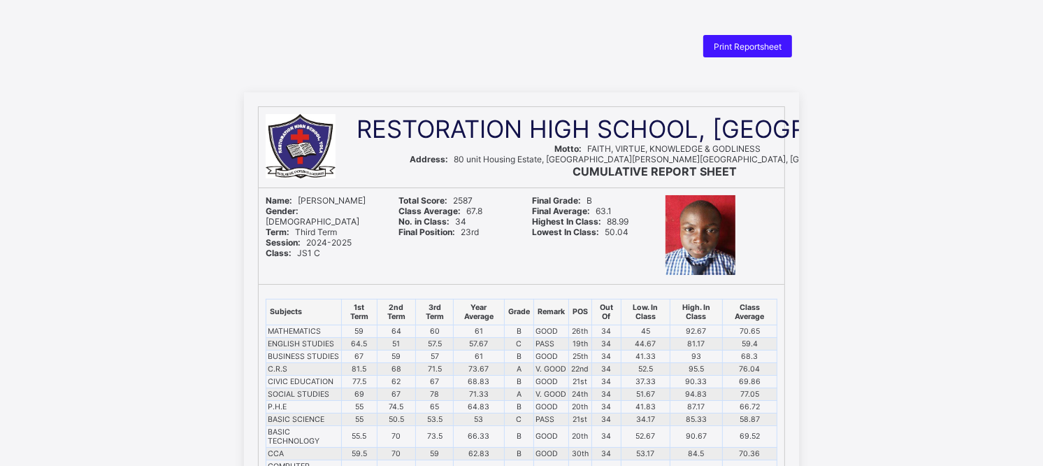
click at [731, 42] on span "Print Reportsheet" at bounding box center [748, 46] width 68 height 10
